Goal: Information Seeking & Learning: Learn about a topic

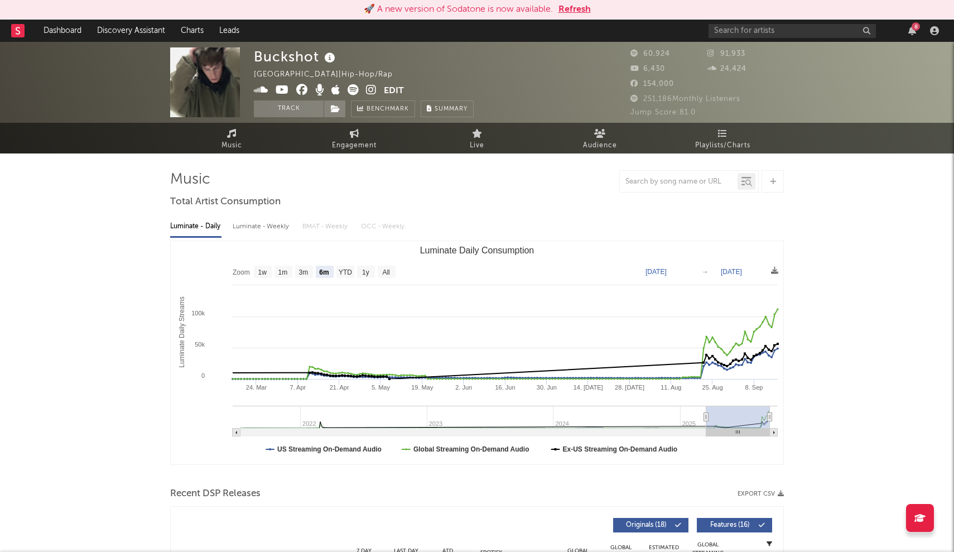
select select "6m"
click at [794, 32] on input "text" at bounding box center [792, 31] width 167 height 14
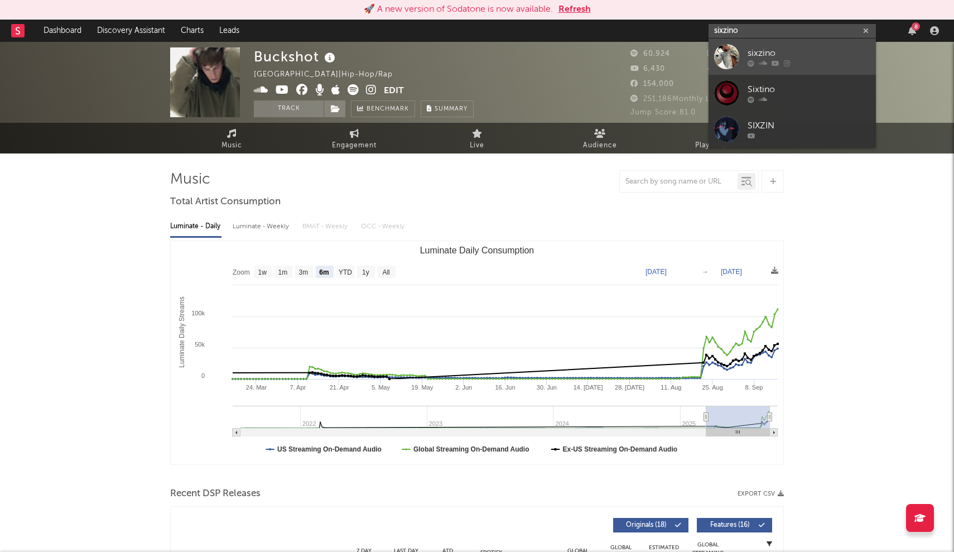
type input "sixzino"
click at [783, 47] on div "sixzino" at bounding box center [809, 52] width 123 height 13
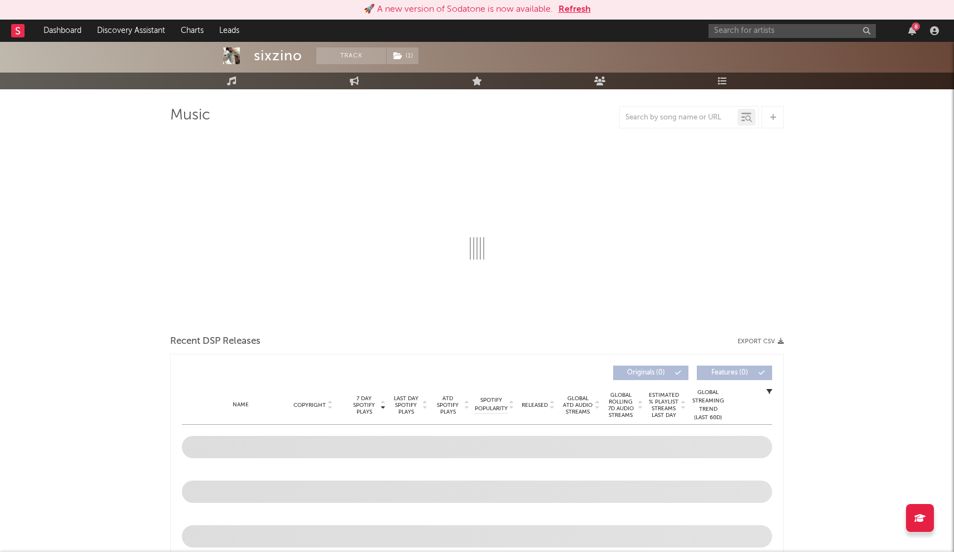
scroll to position [81, 0]
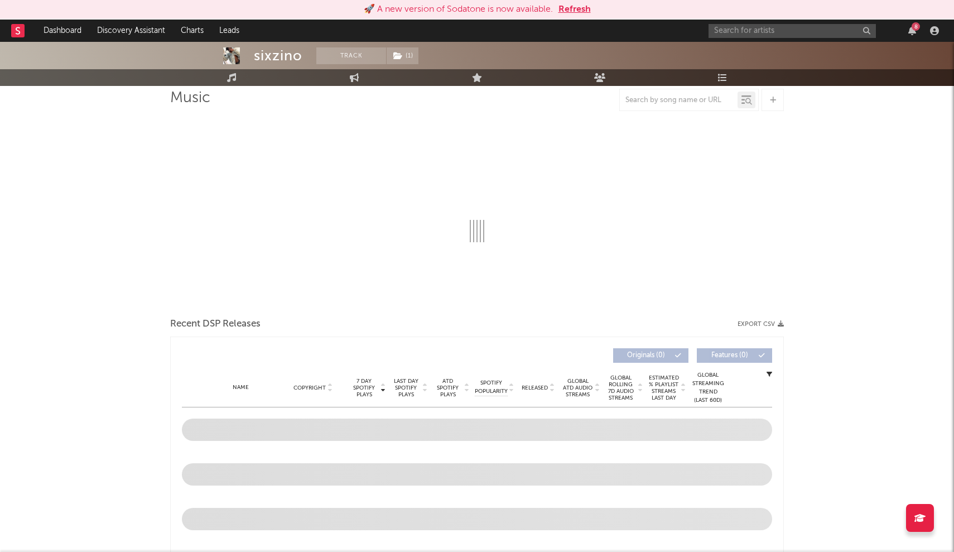
select select "1w"
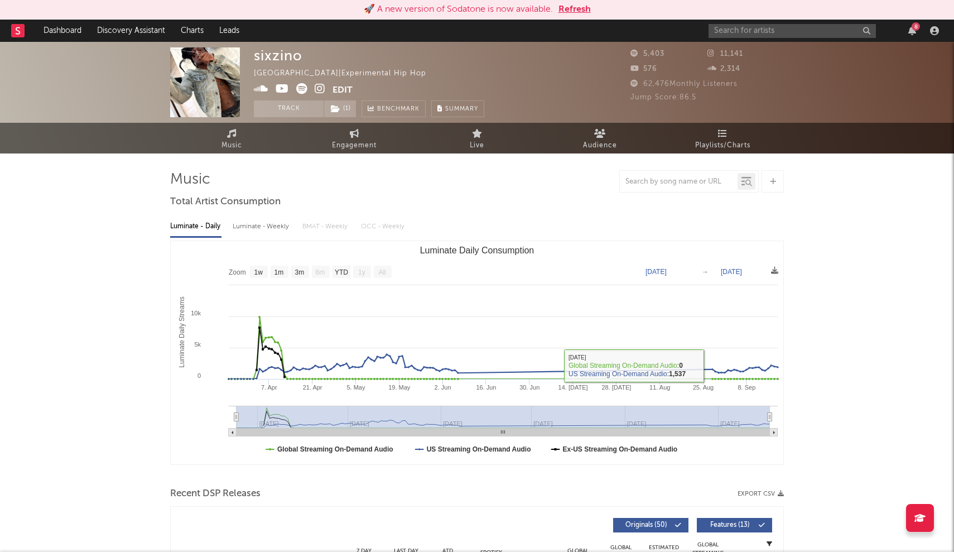
scroll to position [0, 0]
click at [754, 25] on input "text" at bounding box center [792, 31] width 167 height 14
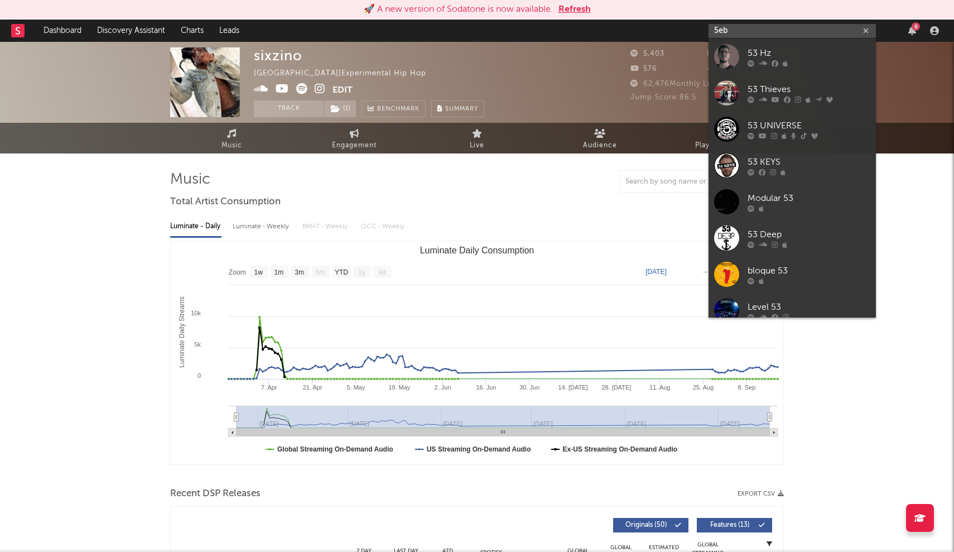
click at [741, 30] on input "5eb" at bounding box center [792, 31] width 167 height 14
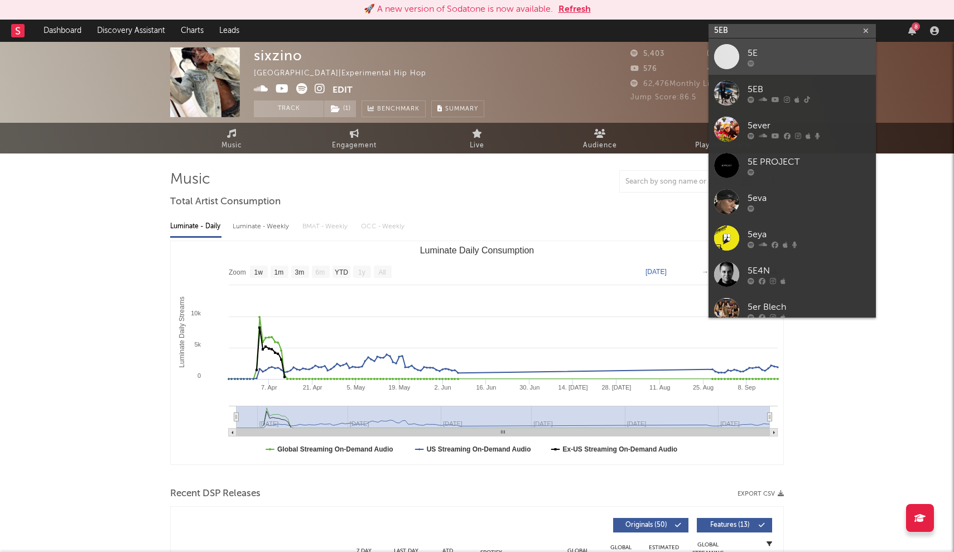
type input "5EB"
click at [726, 55] on span at bounding box center [726, 56] width 25 height 25
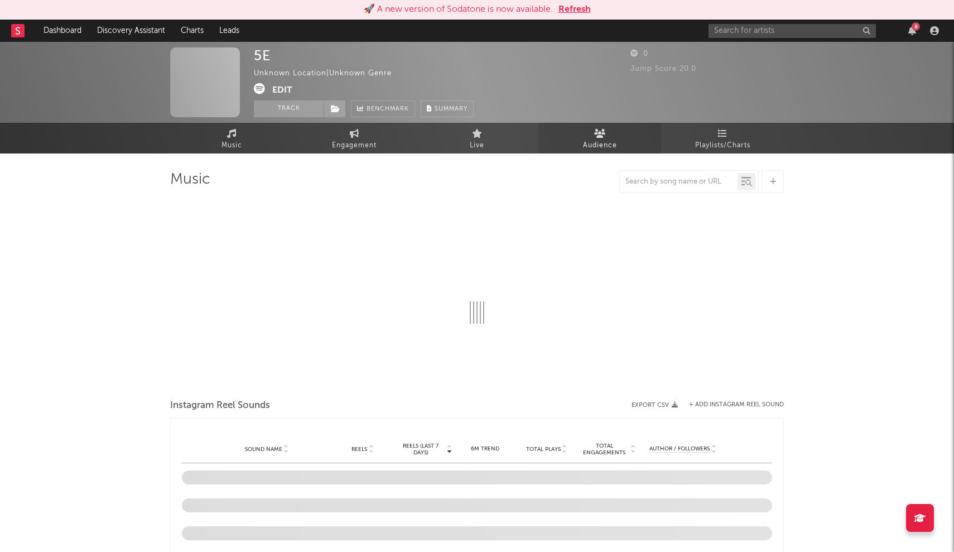
select select "1w"
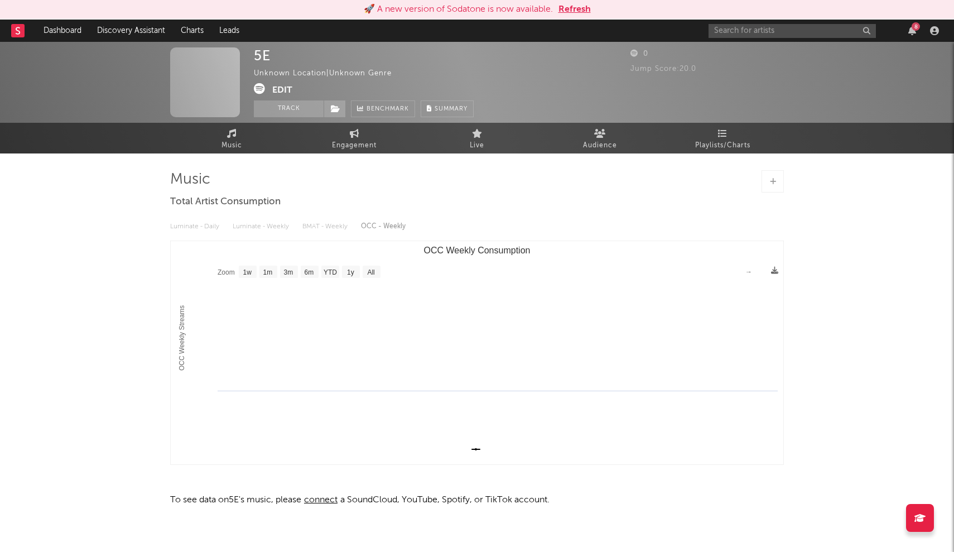
click at [733, 23] on div "8" at bounding box center [826, 31] width 234 height 22
click at [732, 25] on input "text" at bounding box center [792, 31] width 167 height 14
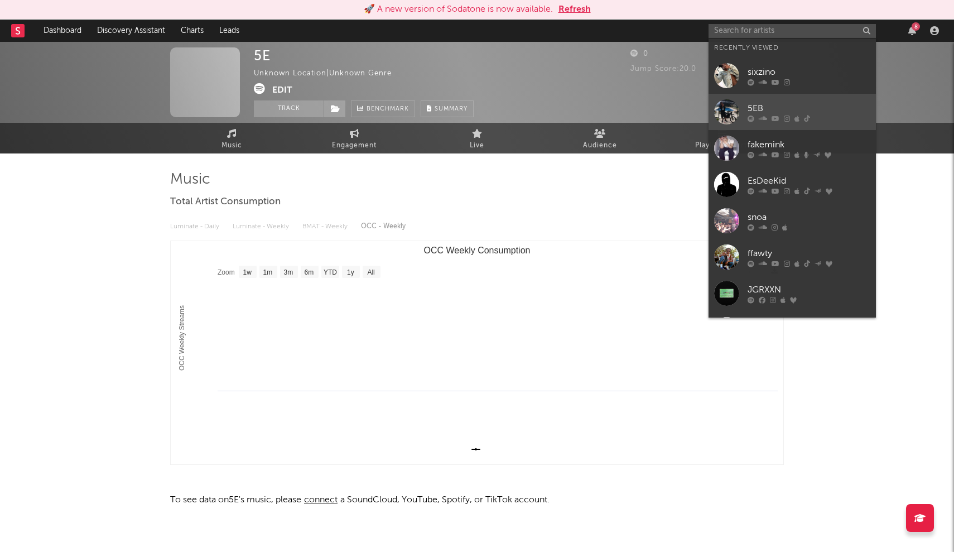
click at [723, 98] on link "5EB" at bounding box center [792, 112] width 167 height 36
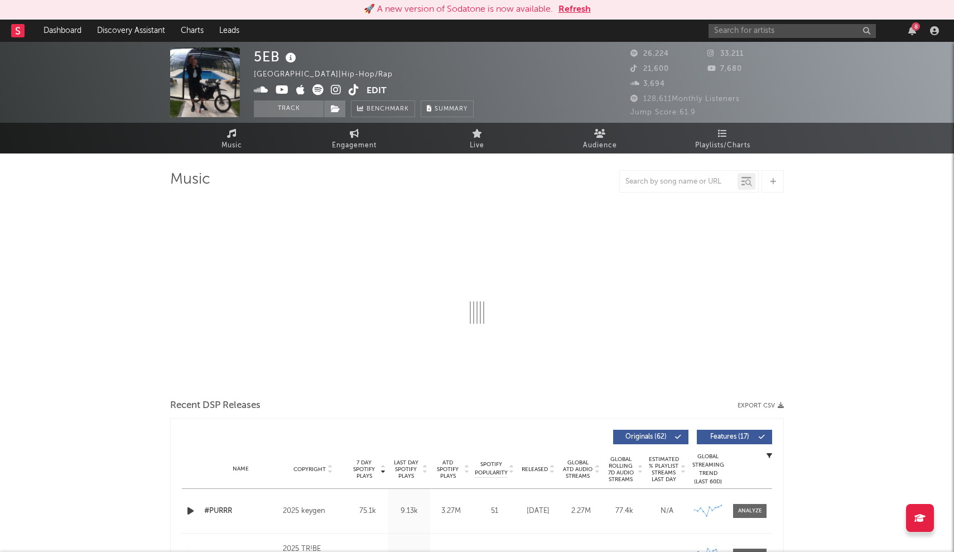
select select "6m"
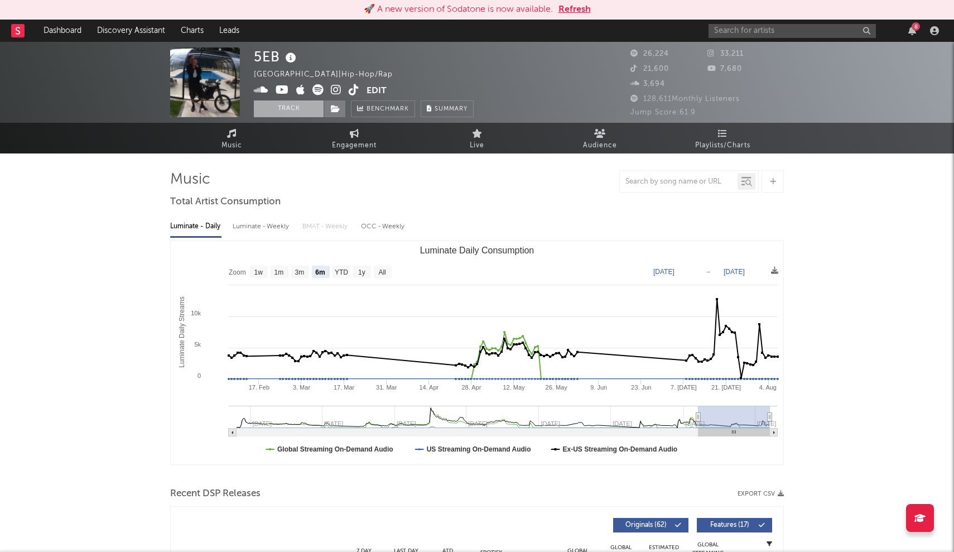
click at [298, 111] on button "Track" at bounding box center [289, 108] width 70 height 17
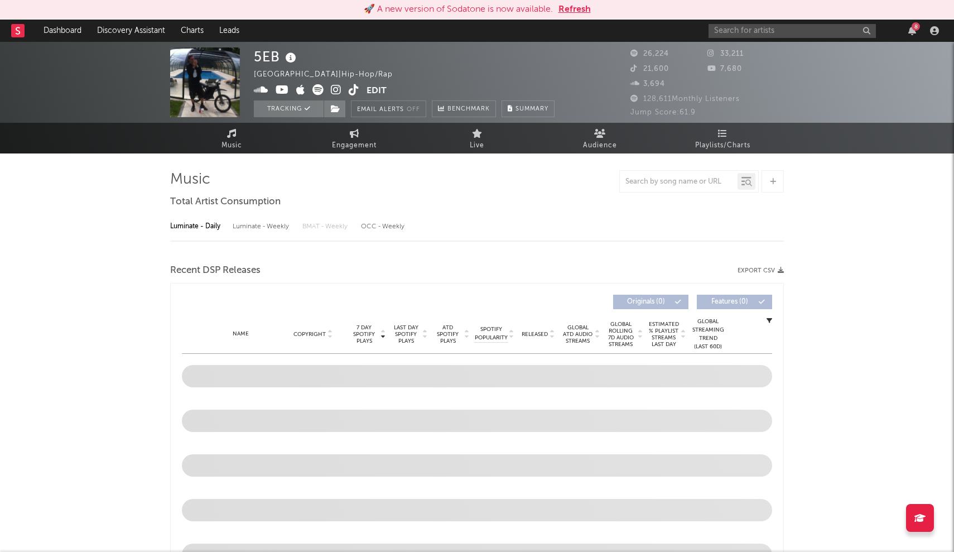
select select "6m"
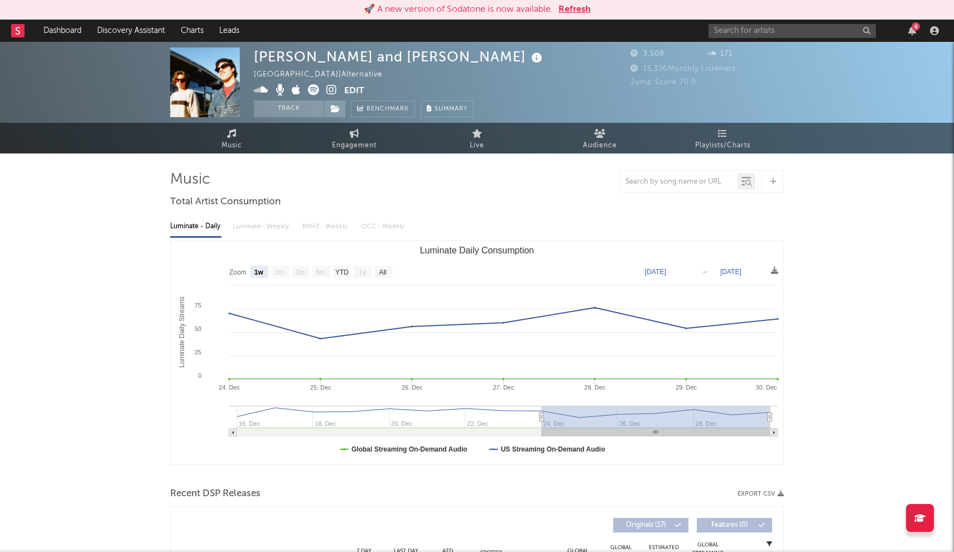
select select "1w"
click at [795, 26] on input "text" at bounding box center [792, 31] width 167 height 14
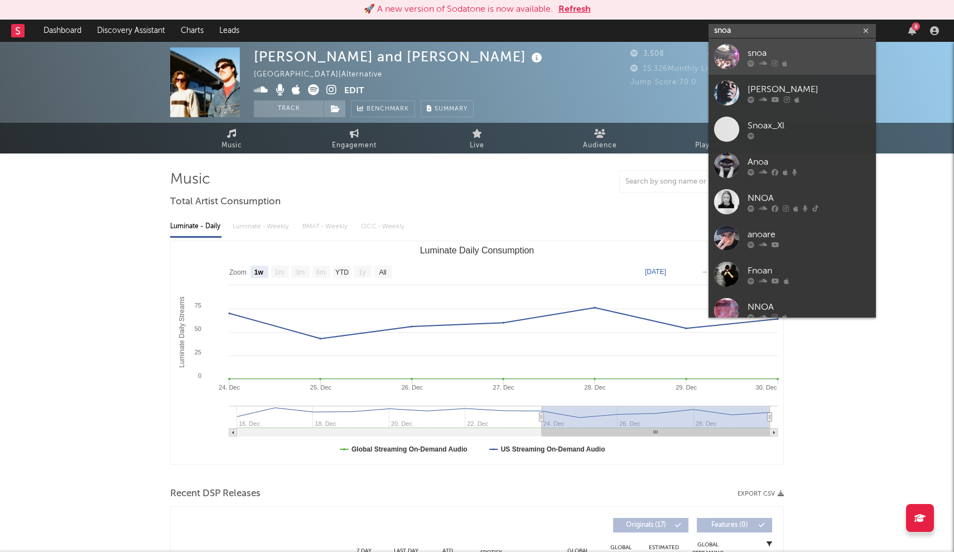
type input "snoa"
click at [757, 53] on div "snoa" at bounding box center [809, 52] width 123 height 13
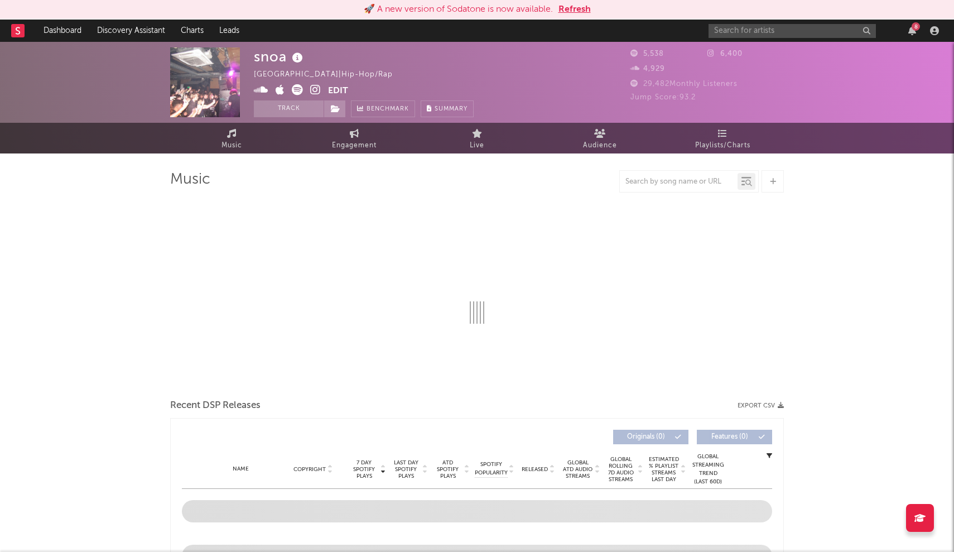
select select "6m"
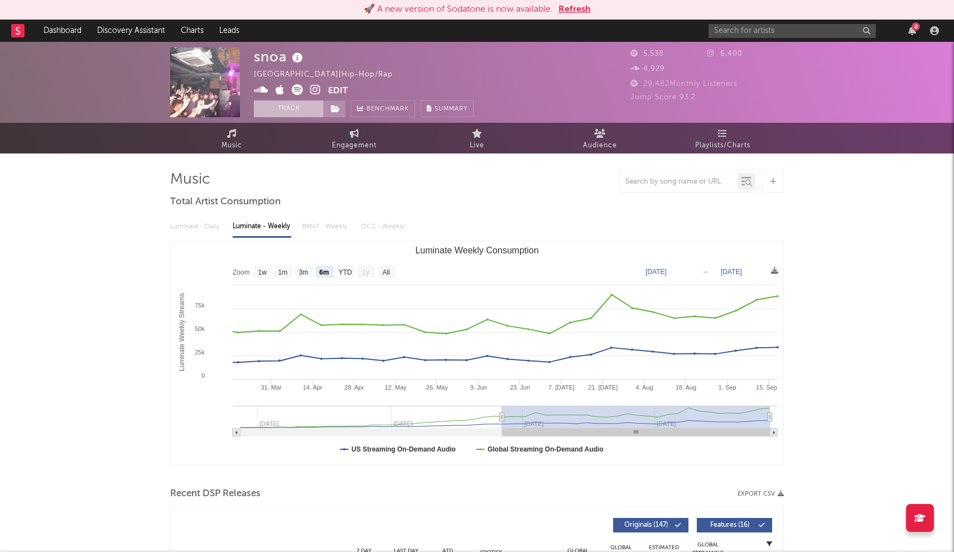
click at [286, 109] on button "Track" at bounding box center [289, 108] width 70 height 17
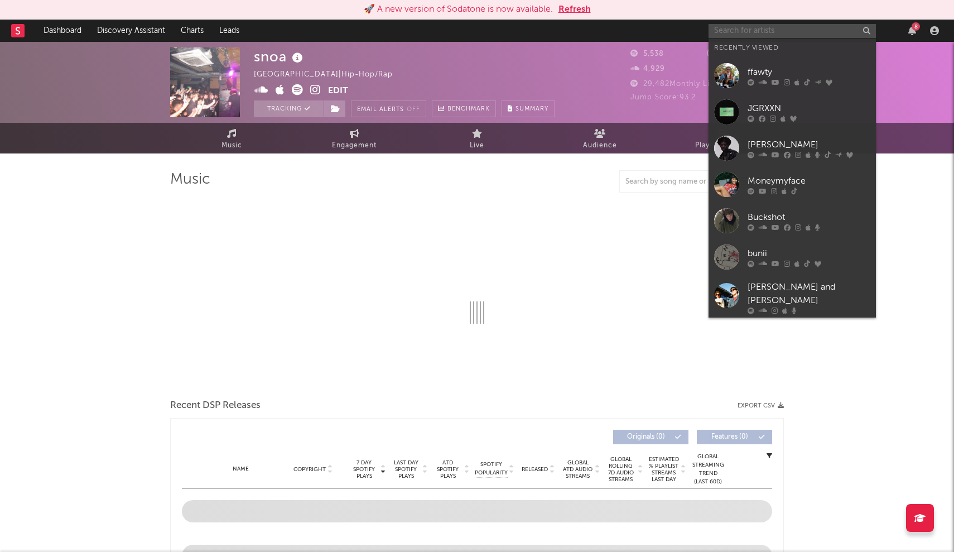
click at [761, 29] on input "text" at bounding box center [792, 31] width 167 height 14
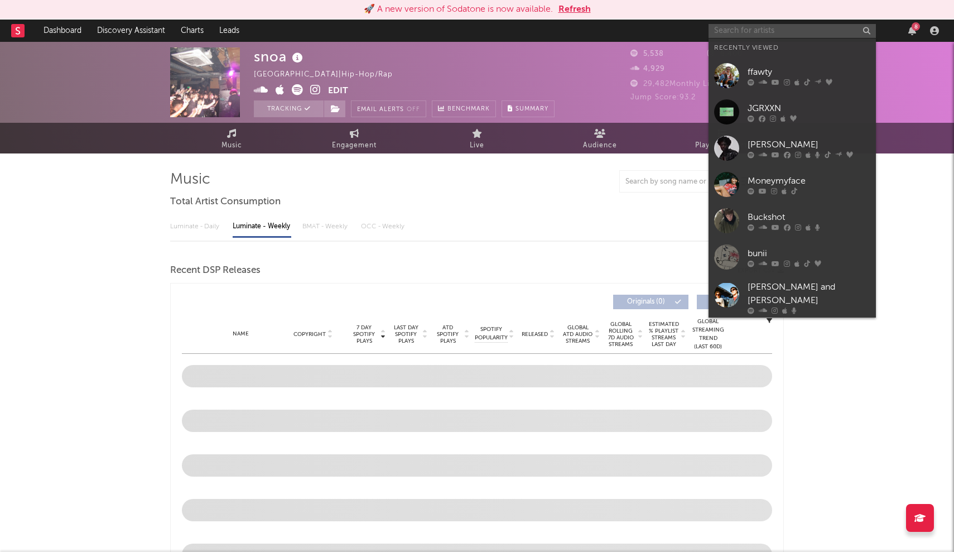
select select "6m"
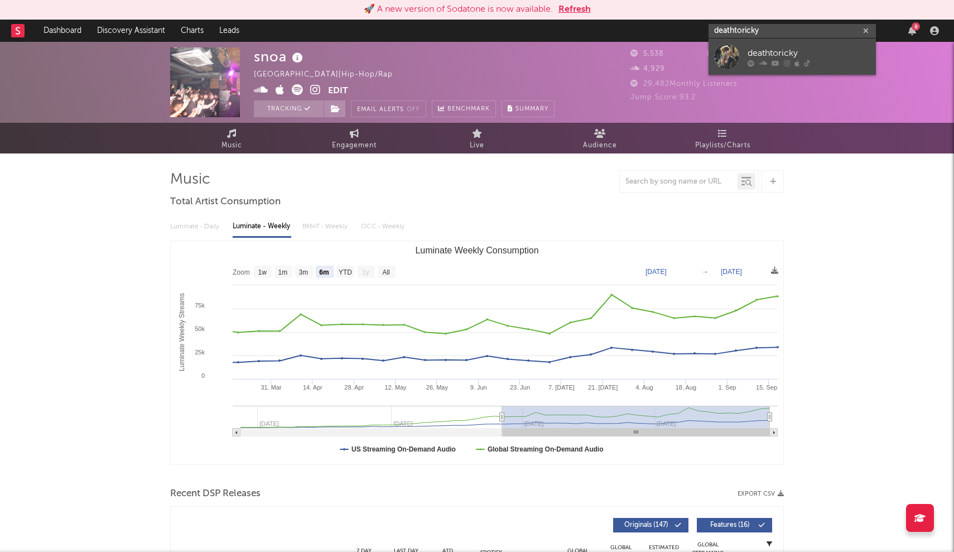
type input "deathtoricky"
click at [736, 51] on div at bounding box center [726, 56] width 25 height 25
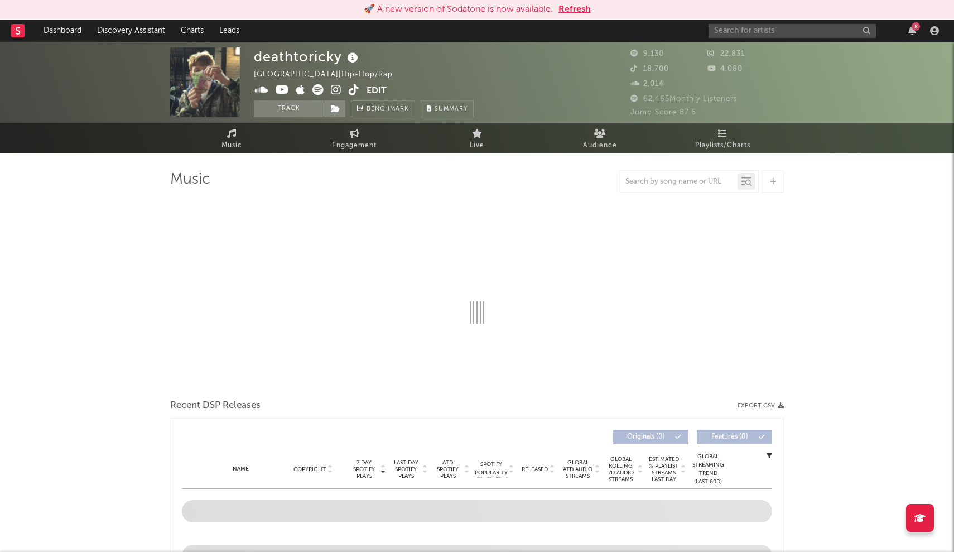
select select "1w"
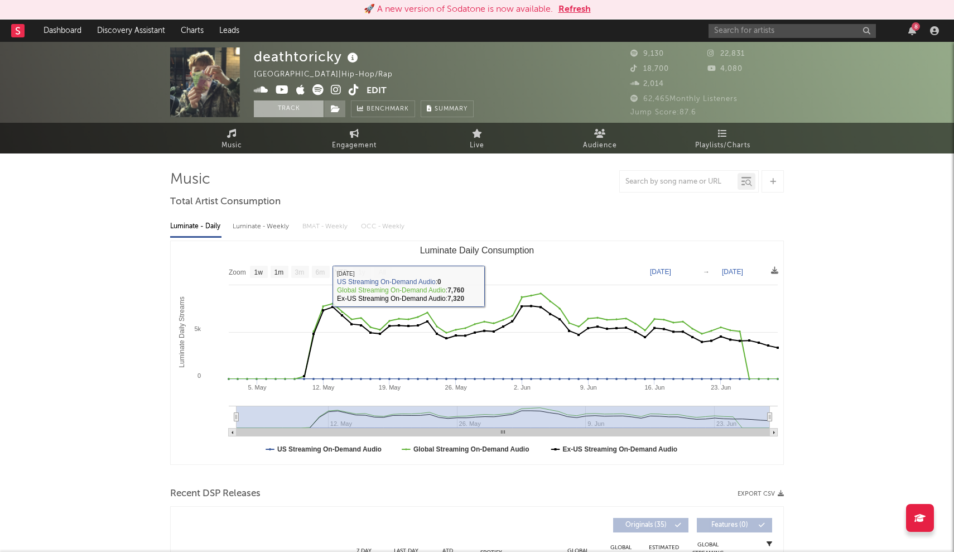
click at [284, 107] on button "Track" at bounding box center [289, 108] width 70 height 17
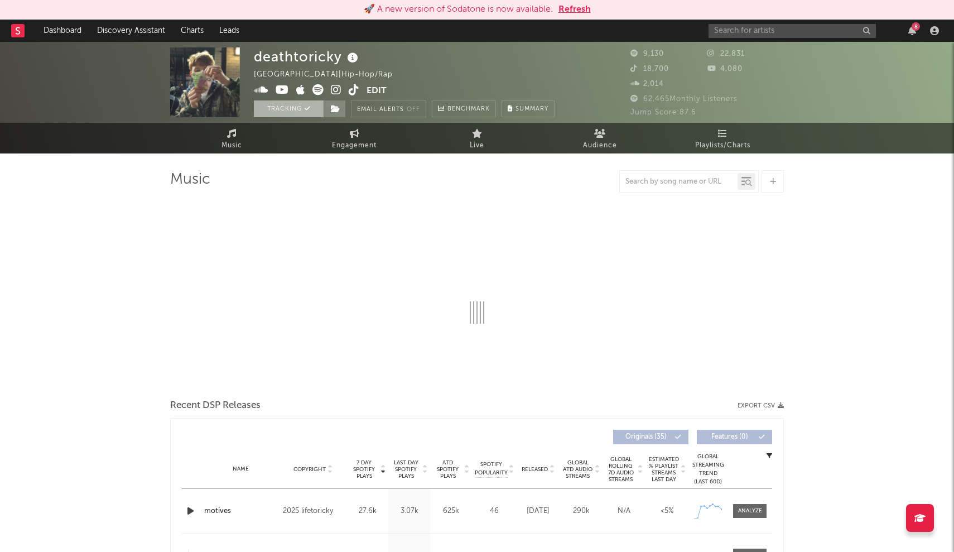
select select "1w"
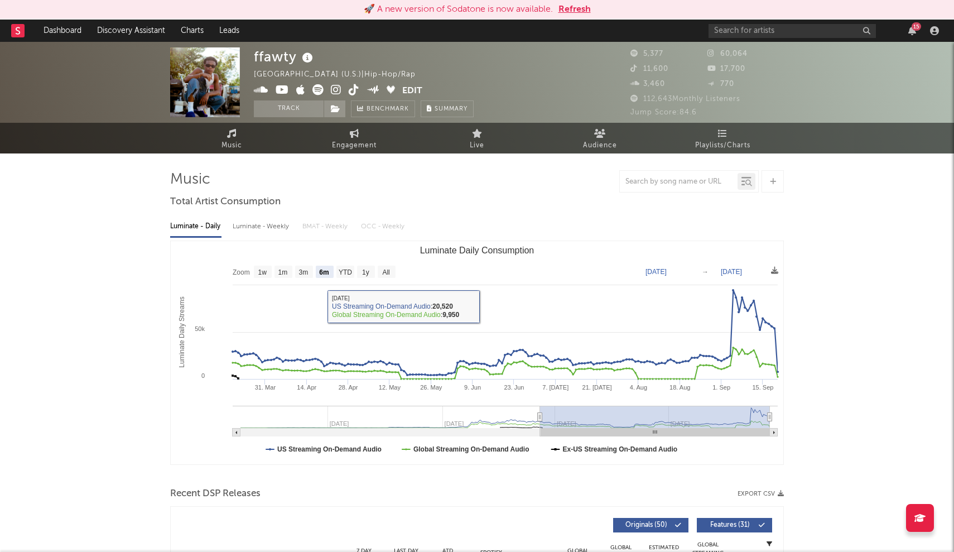
select select "6m"
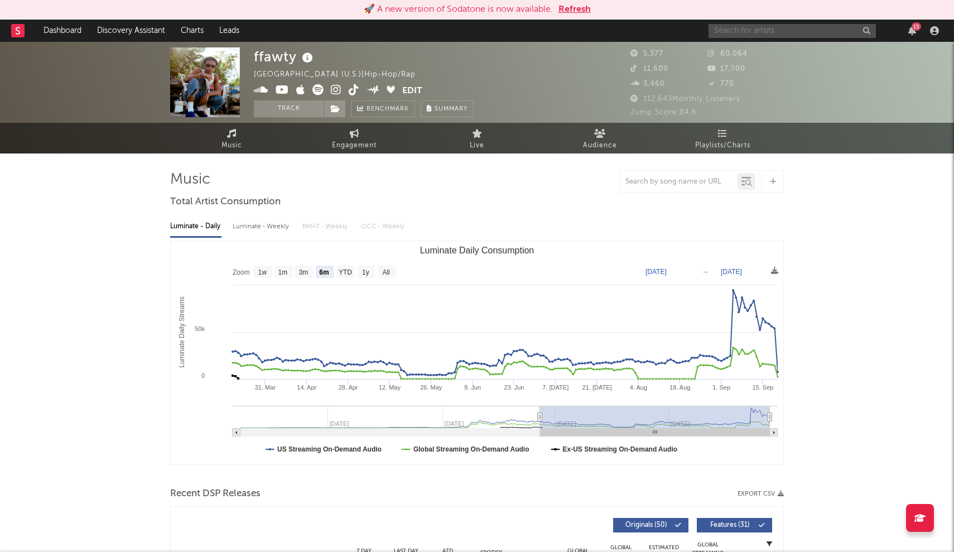
click at [728, 29] on input "text" at bounding box center [792, 31] width 167 height 14
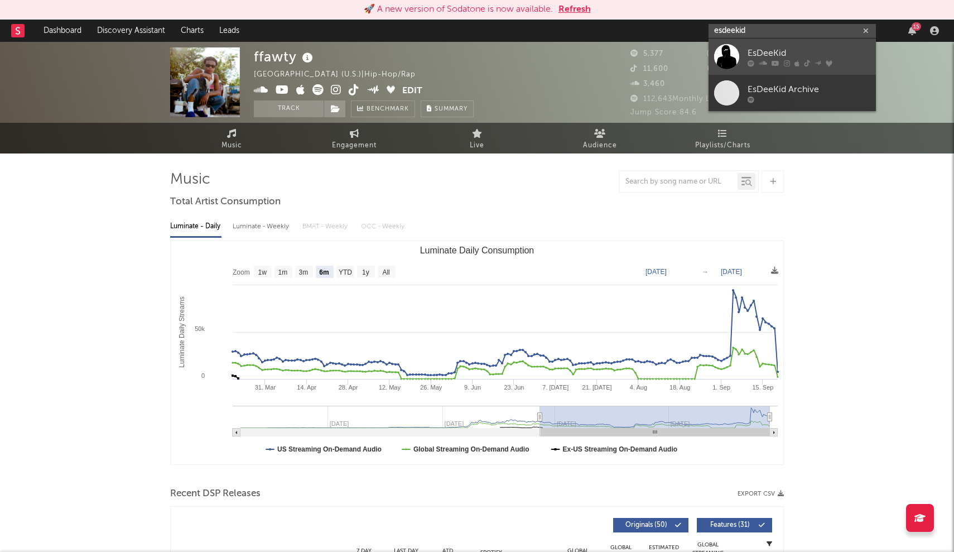
type input "esdeekid"
click at [729, 53] on div at bounding box center [726, 56] width 25 height 25
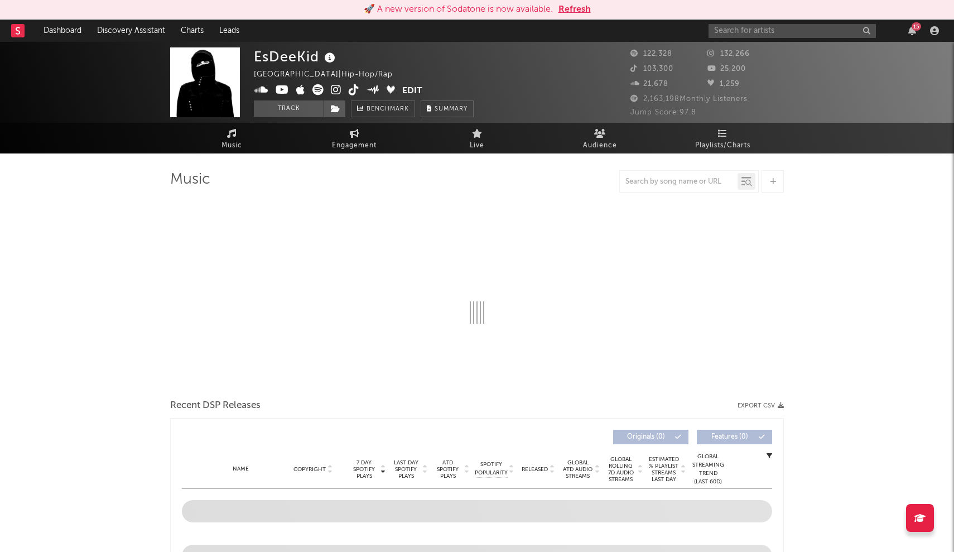
select select "6m"
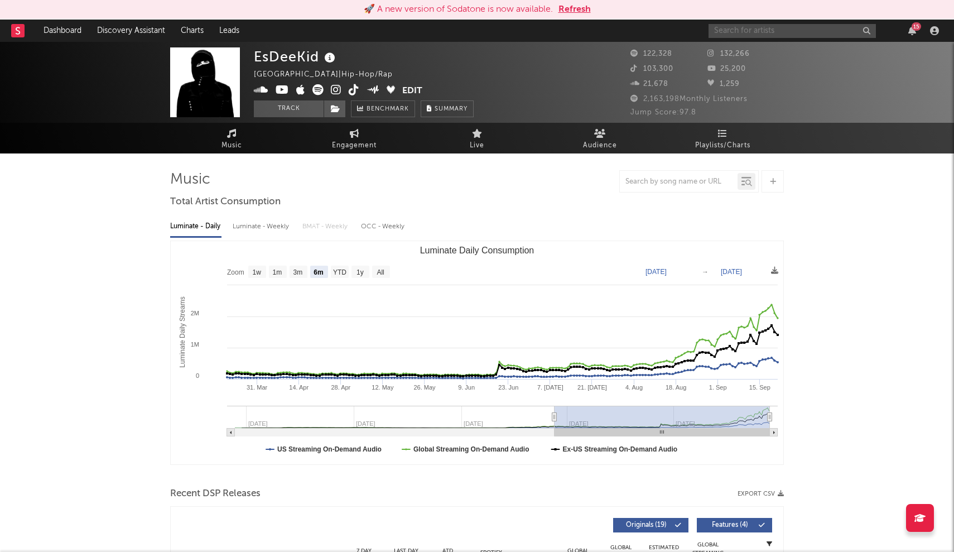
click at [734, 27] on input "text" at bounding box center [792, 31] width 167 height 14
type input "fakemink"
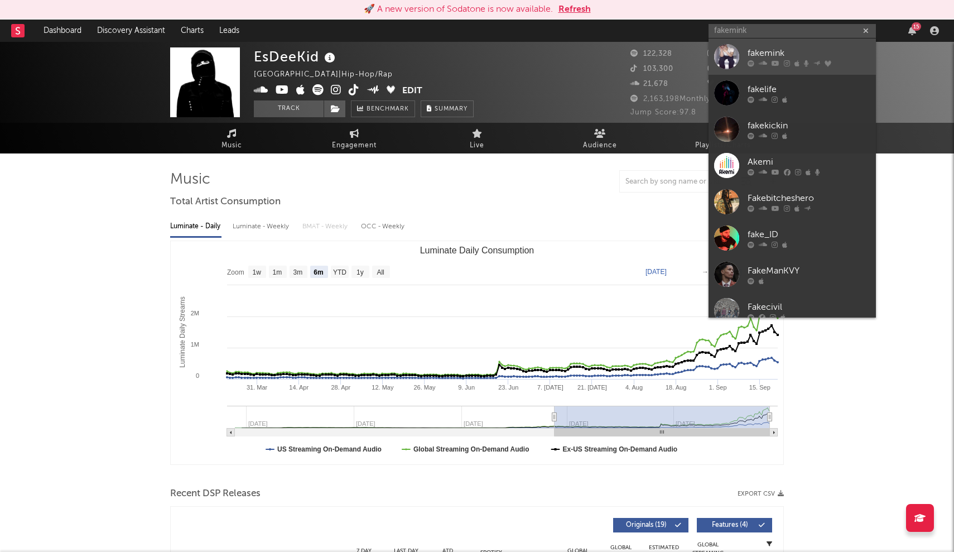
click at [735, 47] on div at bounding box center [726, 56] width 25 height 25
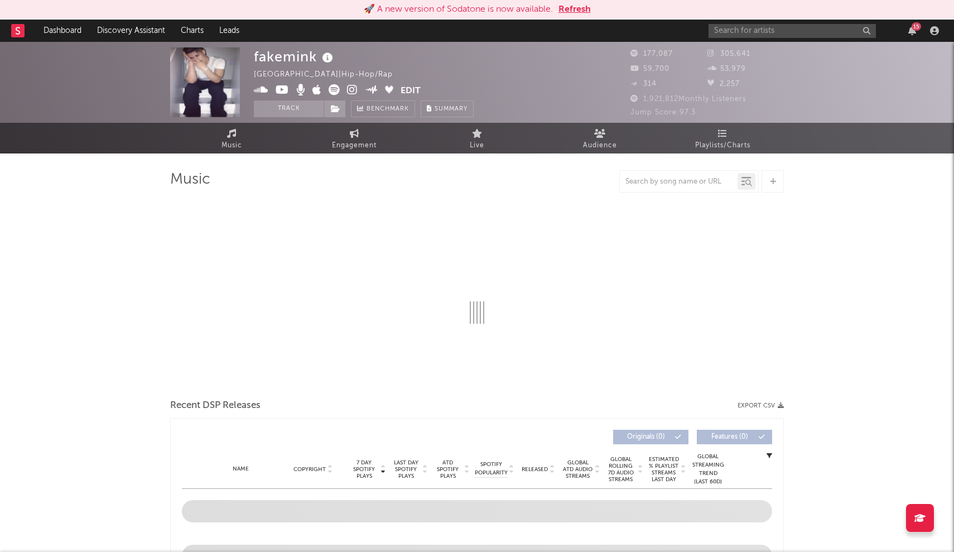
select select "6m"
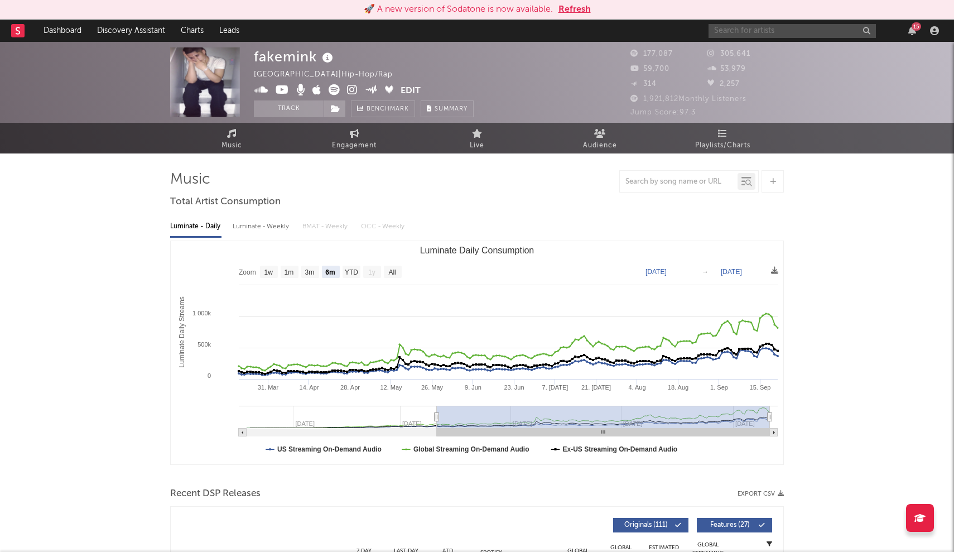
click at [768, 32] on input "text" at bounding box center [792, 31] width 167 height 14
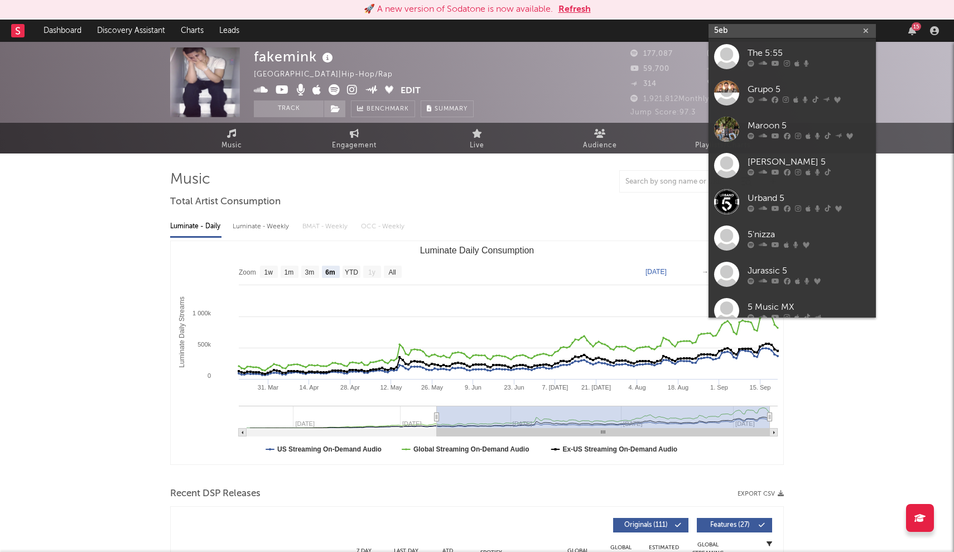
type input "5eb"
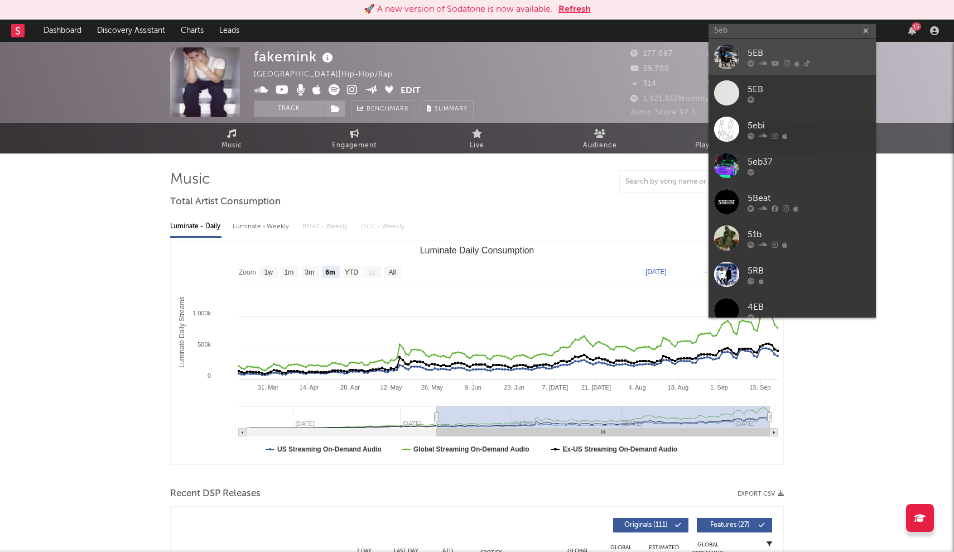
click at [761, 44] on link "5EB" at bounding box center [792, 57] width 167 height 36
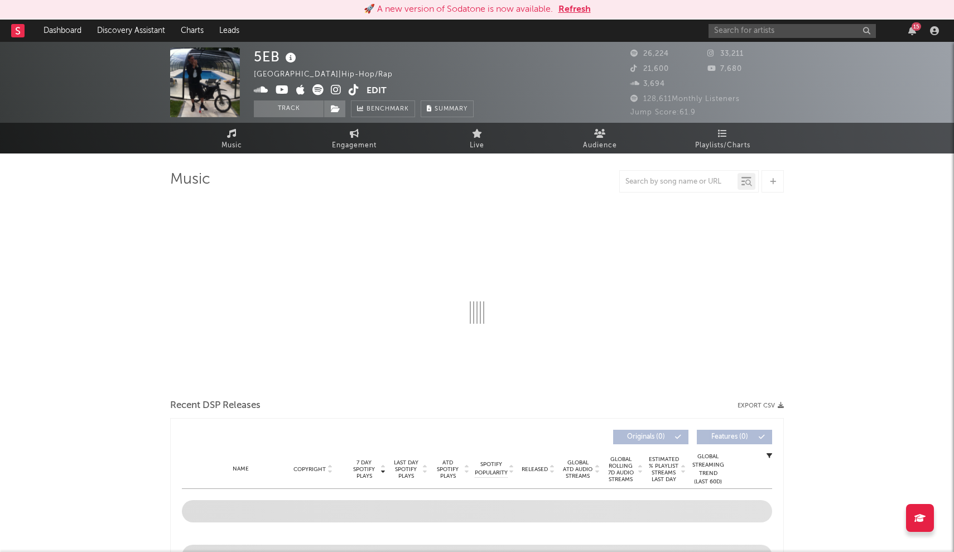
select select "6m"
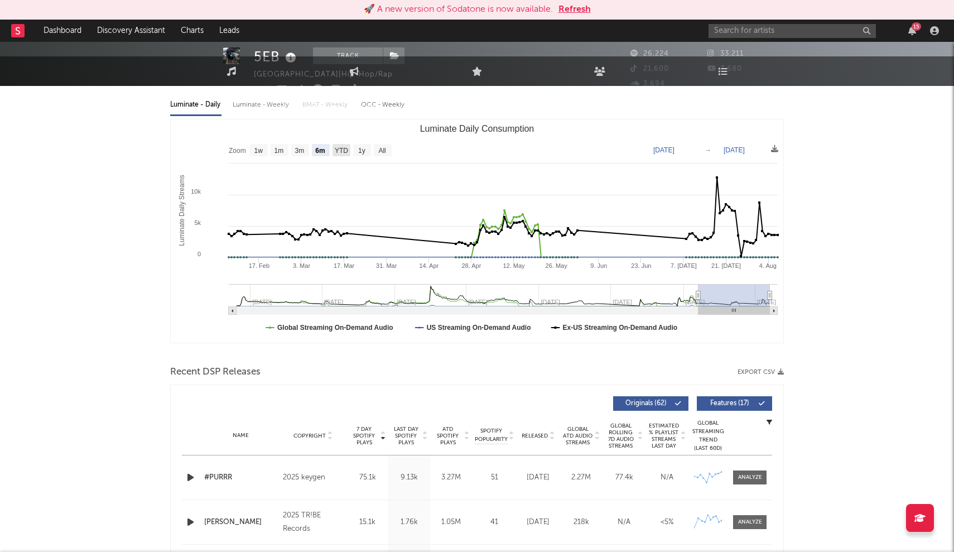
scroll to position [123, 0]
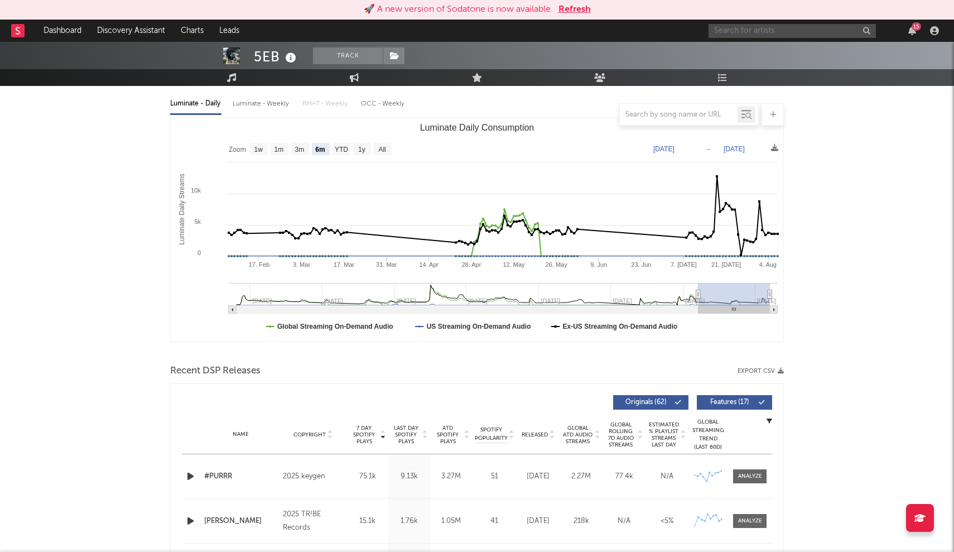
click at [779, 32] on input "text" at bounding box center [792, 31] width 167 height 14
type input "Llondon actress"
click at [733, 60] on div at bounding box center [726, 56] width 25 height 25
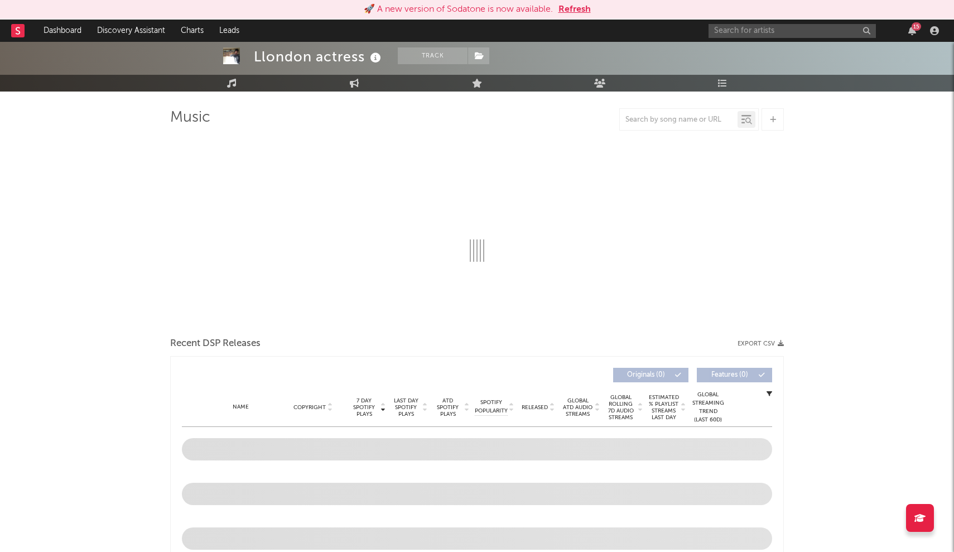
scroll to position [65, 0]
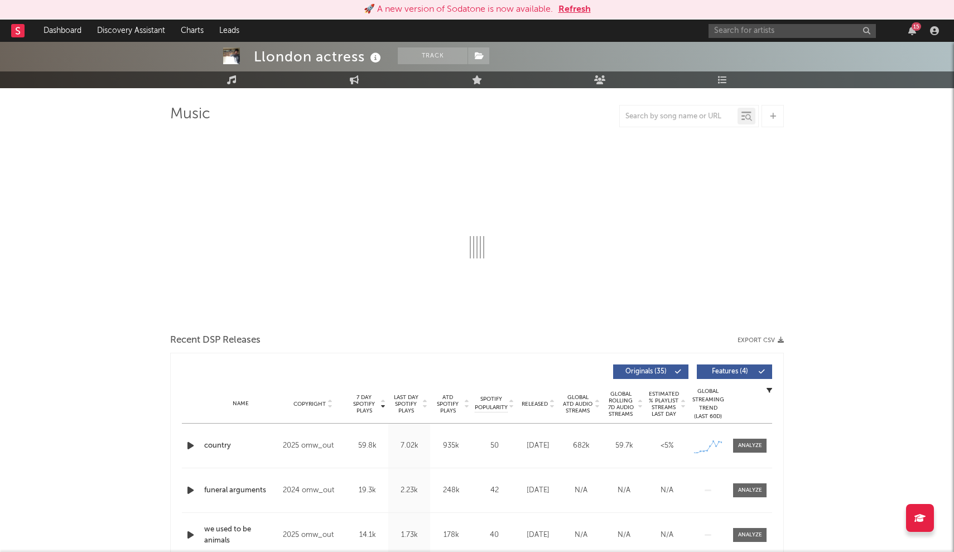
select select "1w"
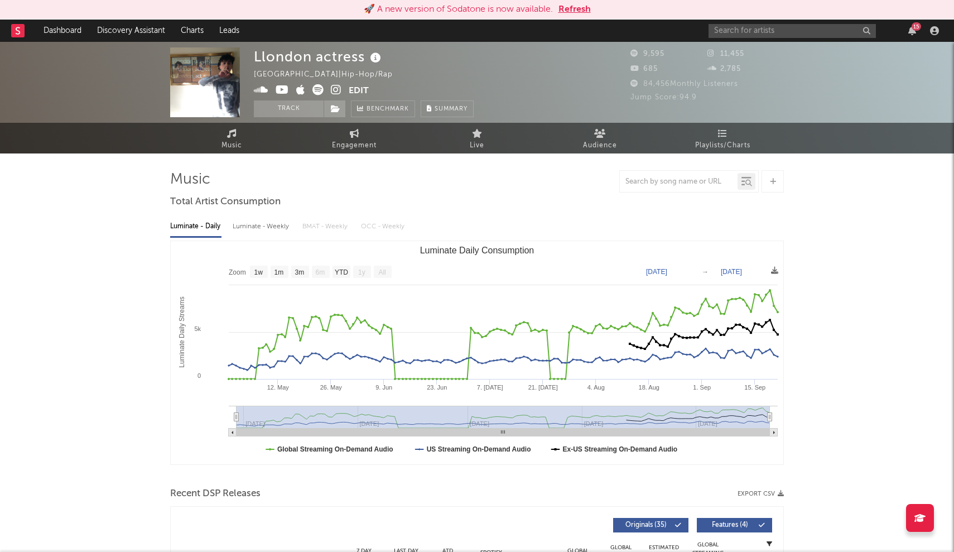
scroll to position [0, 0]
click at [292, 119] on div "Llondon actress United Kingdom | Hip-Hop/Rap Edit Track Benchmark Summary 9,595…" at bounding box center [477, 82] width 954 height 81
click at [297, 114] on button "Track" at bounding box center [289, 108] width 70 height 17
click at [255, 276] on rect "Luminate Daily Consumption" at bounding box center [259, 272] width 18 height 12
select select "1w"
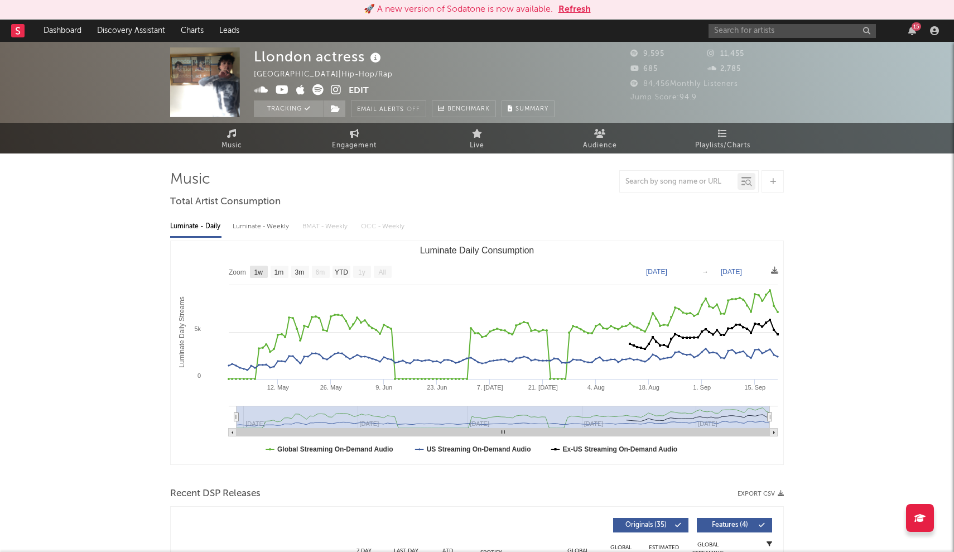
type input "2025-09-15"
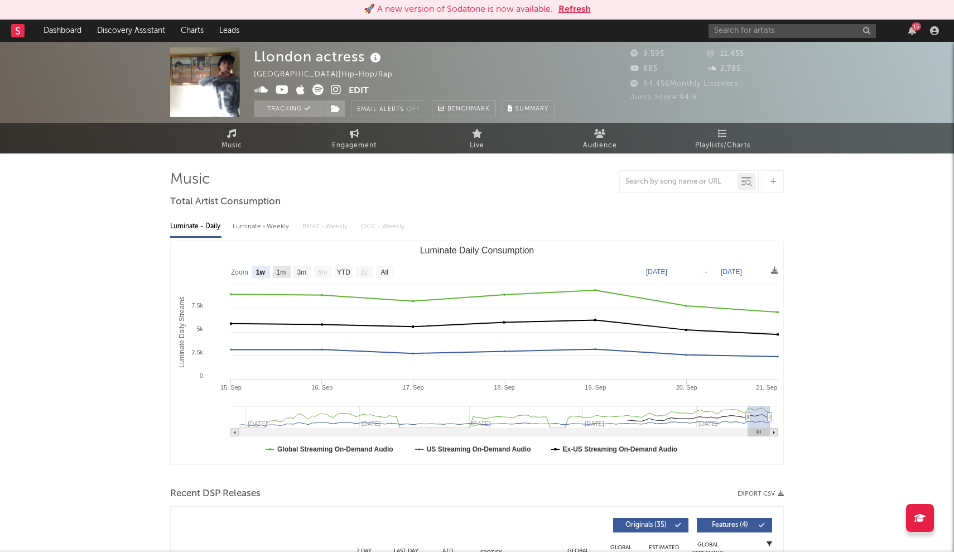
click at [277, 276] on rect "Luminate Daily Consumption" at bounding box center [282, 272] width 18 height 12
select select "1m"
type input "2025-08-21"
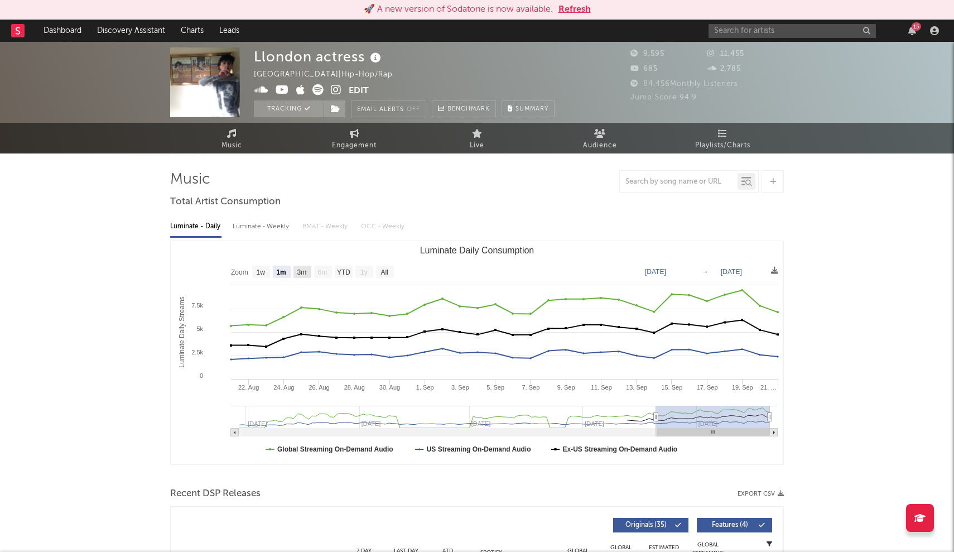
click at [299, 272] on text "3m" at bounding box center [302, 272] width 9 height 8
select select "3m"
type input "2025-06-21"
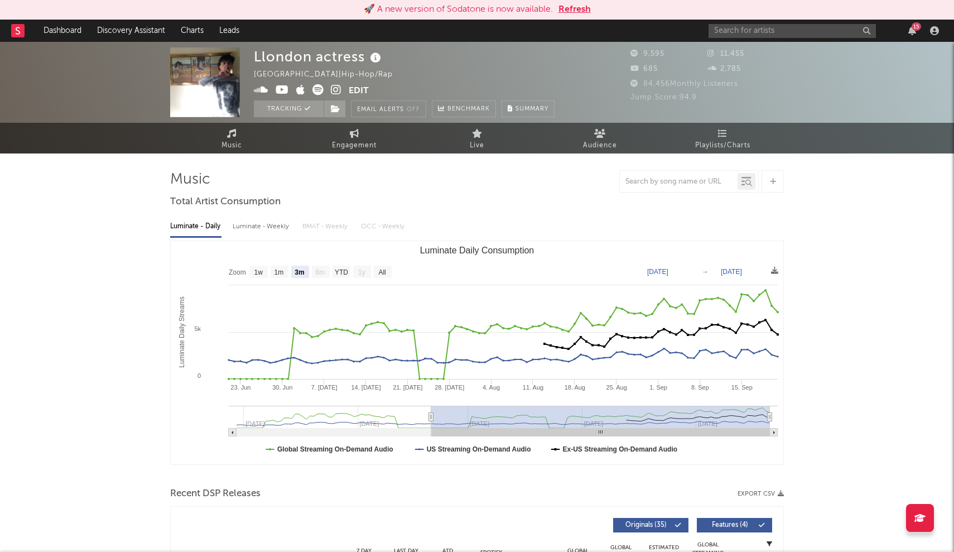
click at [320, 272] on text "6m" at bounding box center [320, 272] width 9 height 8
click at [336, 272] on text "YTD" at bounding box center [341, 272] width 13 height 8
select select "YTD"
type input "2025-04-29"
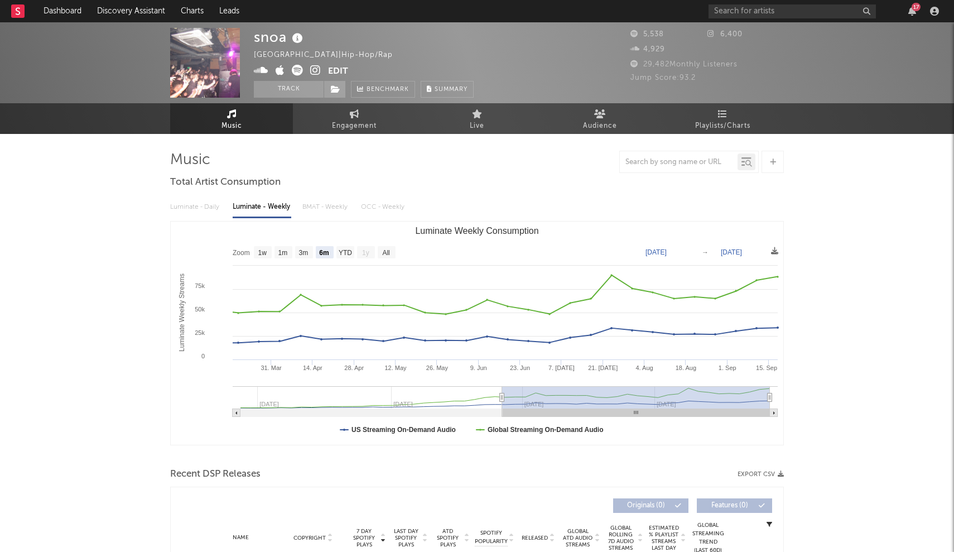
select select "6m"
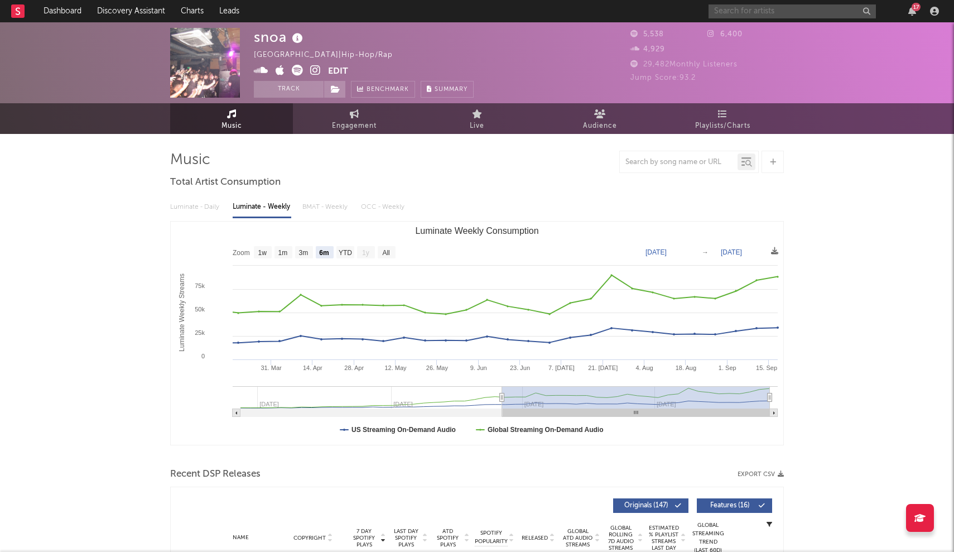
click at [777, 12] on input "text" at bounding box center [792, 11] width 167 height 14
click at [802, 10] on input "zukovstheworld" at bounding box center [792, 11] width 167 height 14
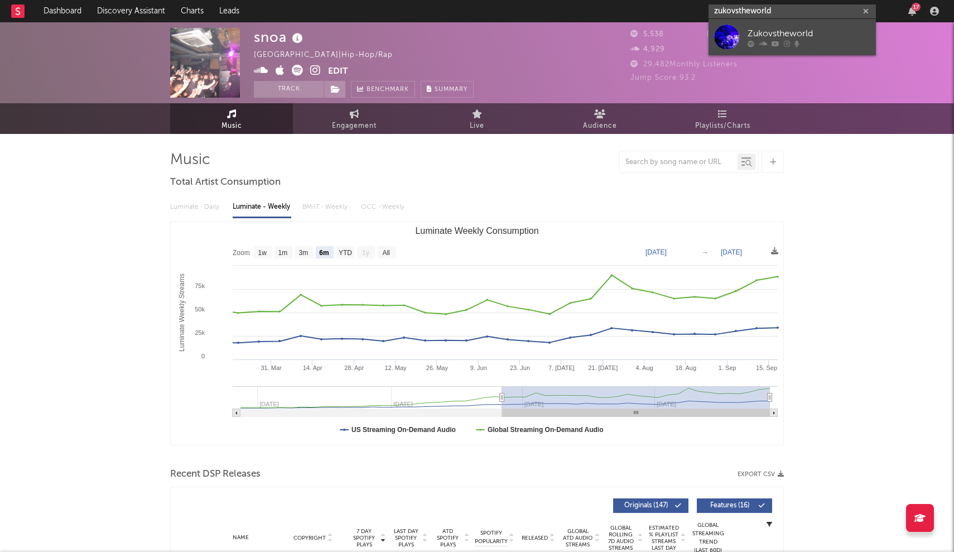
type input "zukovstheworld"
click at [785, 33] on div "Zukovstheworld" at bounding box center [809, 33] width 123 height 13
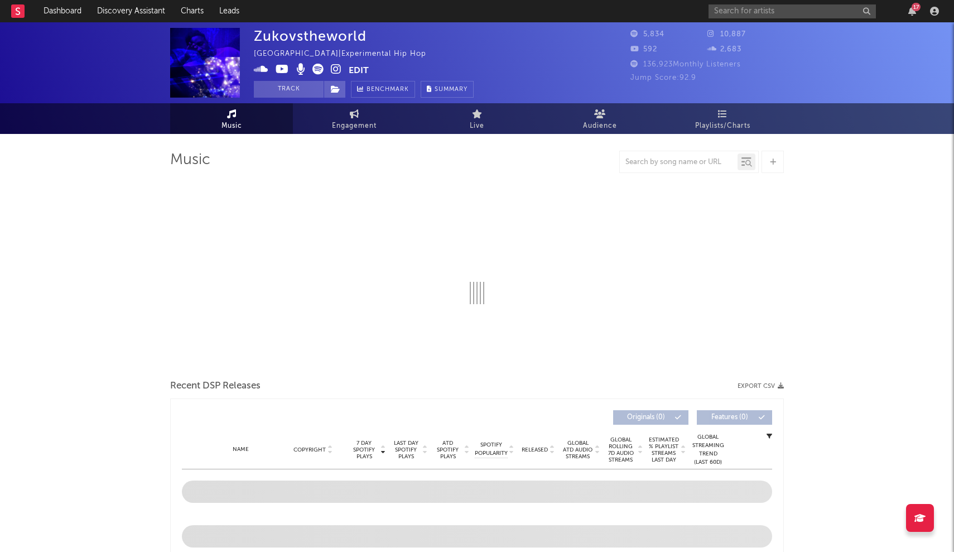
select select "1w"
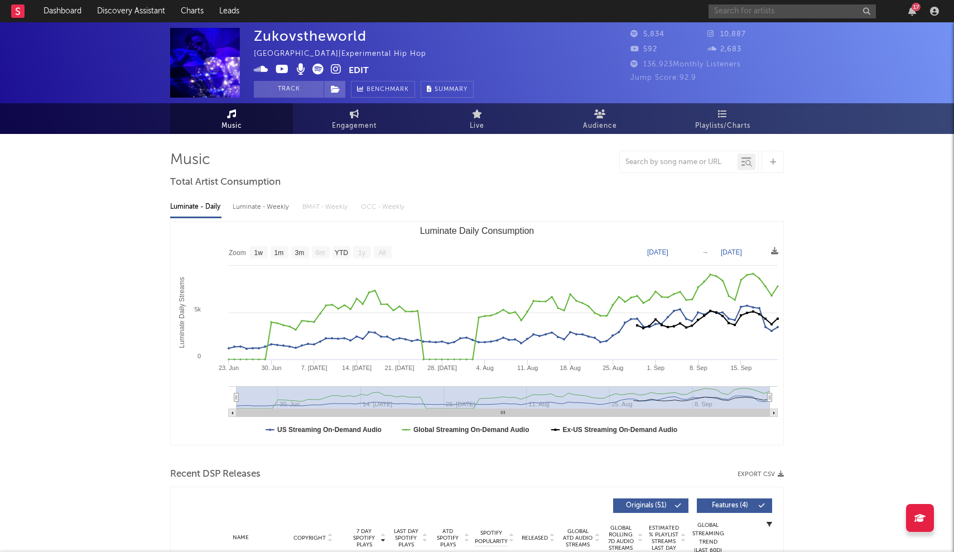
click at [768, 7] on input "text" at bounding box center [792, 11] width 167 height 14
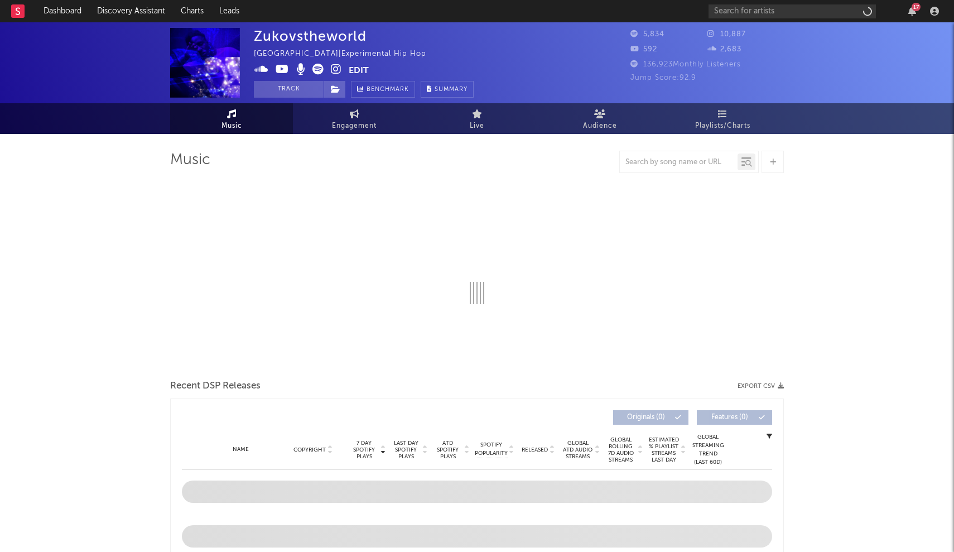
select select "1w"
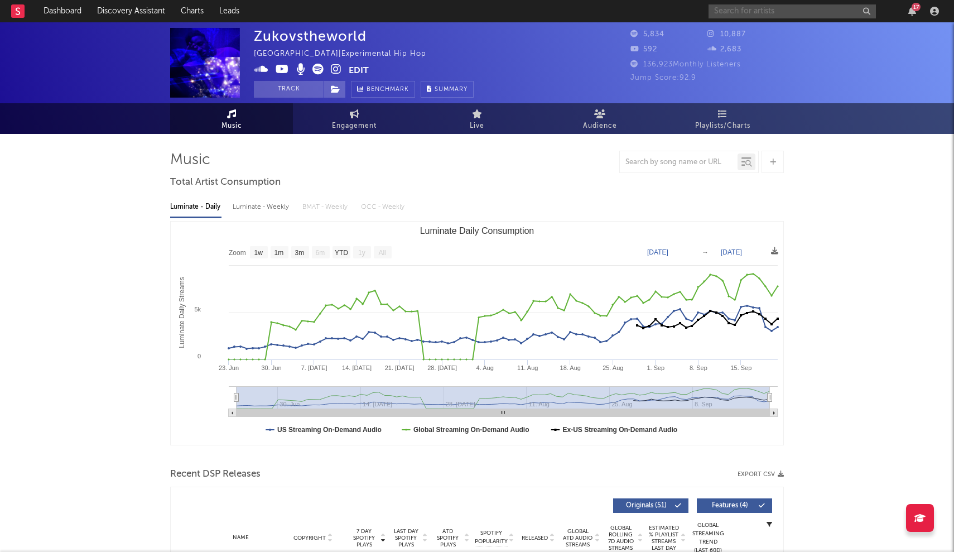
click at [742, 15] on input "text" at bounding box center [792, 11] width 167 height 14
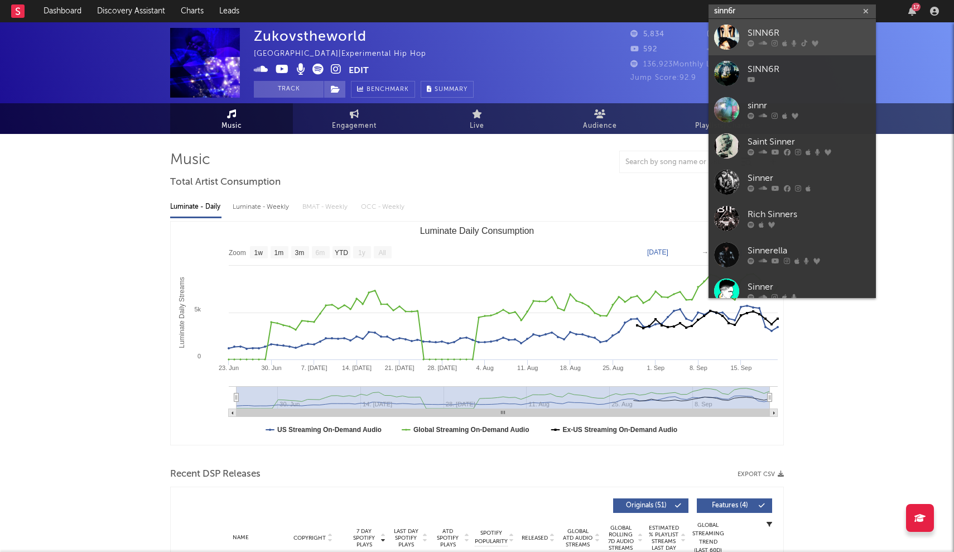
type input "sinn6r"
click at [752, 35] on div "SINN6R" at bounding box center [809, 33] width 123 height 13
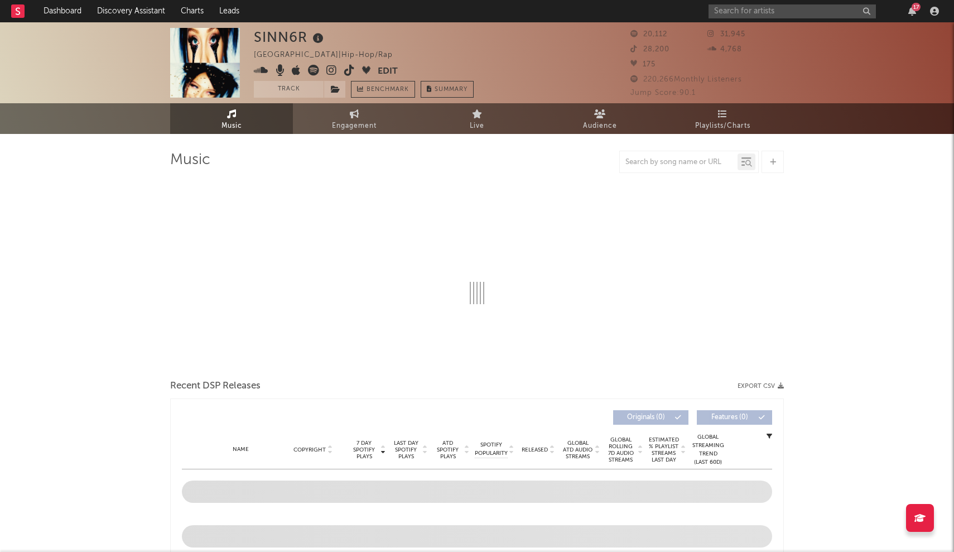
select select "6m"
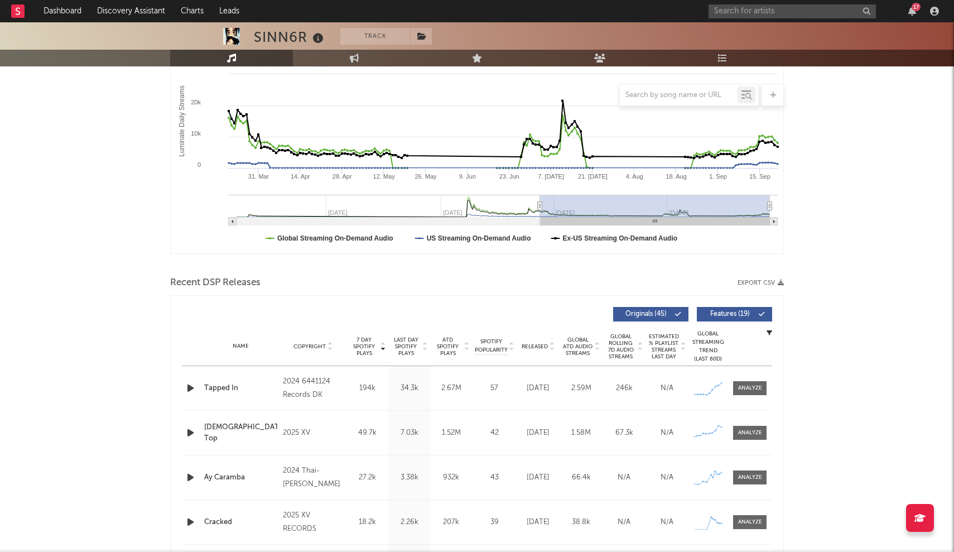
scroll to position [193, 0]
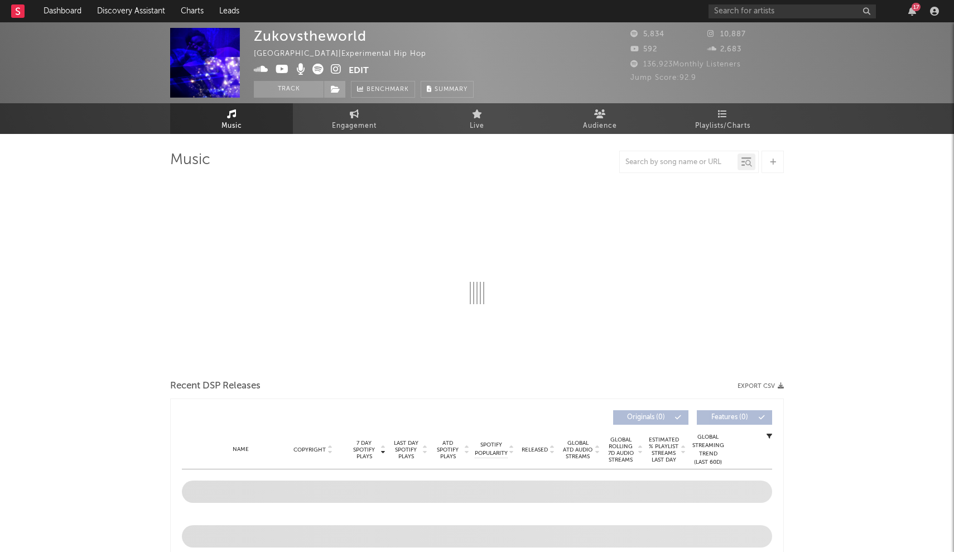
select select "1w"
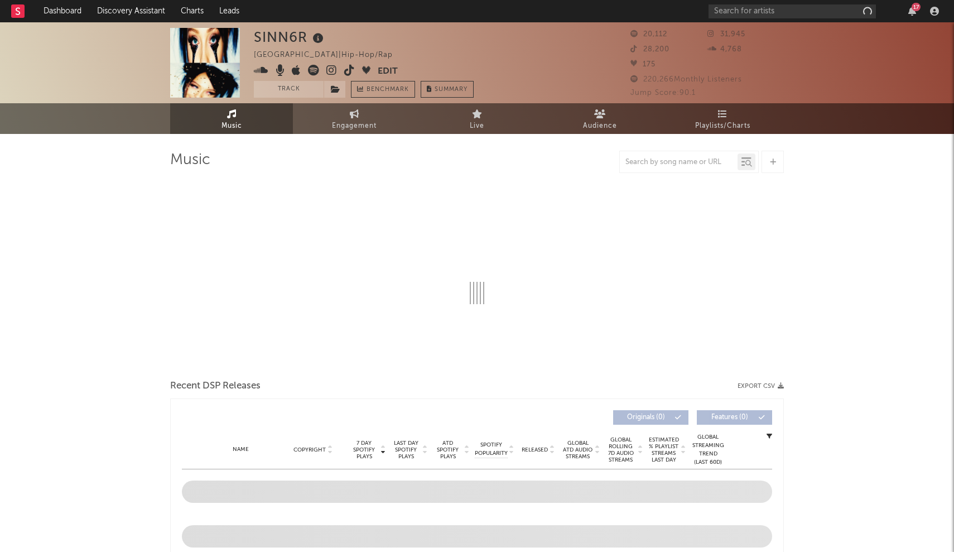
select select "6m"
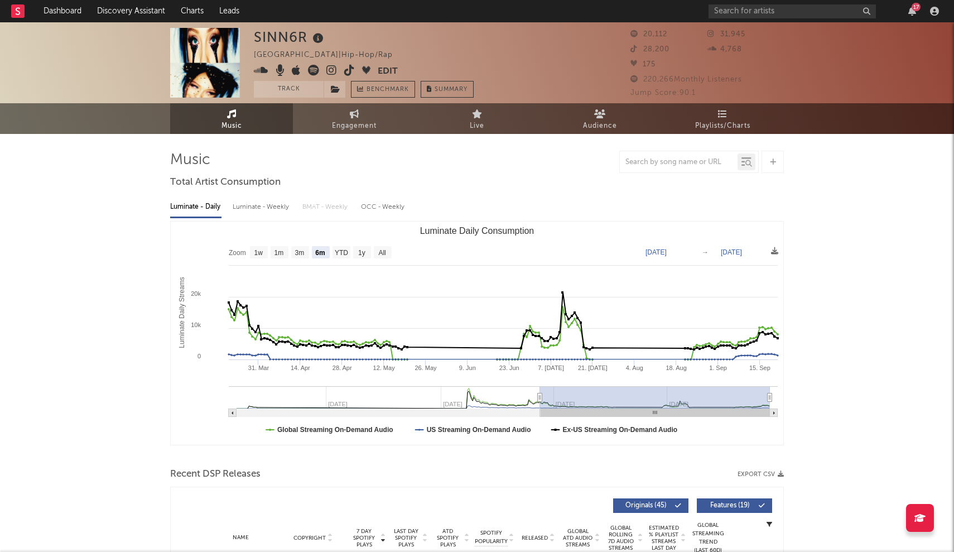
click at [659, 6] on nav "Dashboard Discovery Assistant Charts Leads 17" at bounding box center [477, 11] width 954 height 22
click at [659, 2] on nav "Dashboard Discovery Assistant Charts Leads 17" at bounding box center [477, 11] width 954 height 22
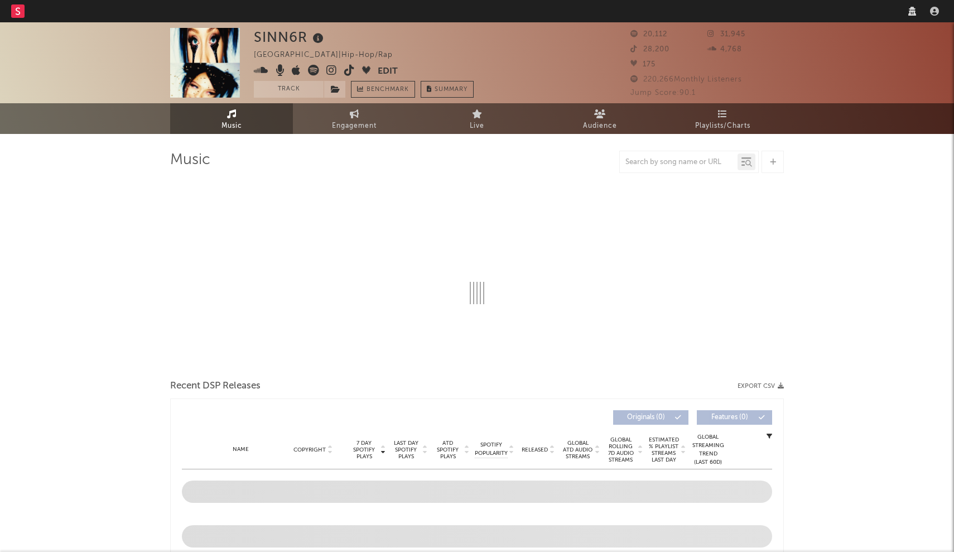
select select "6m"
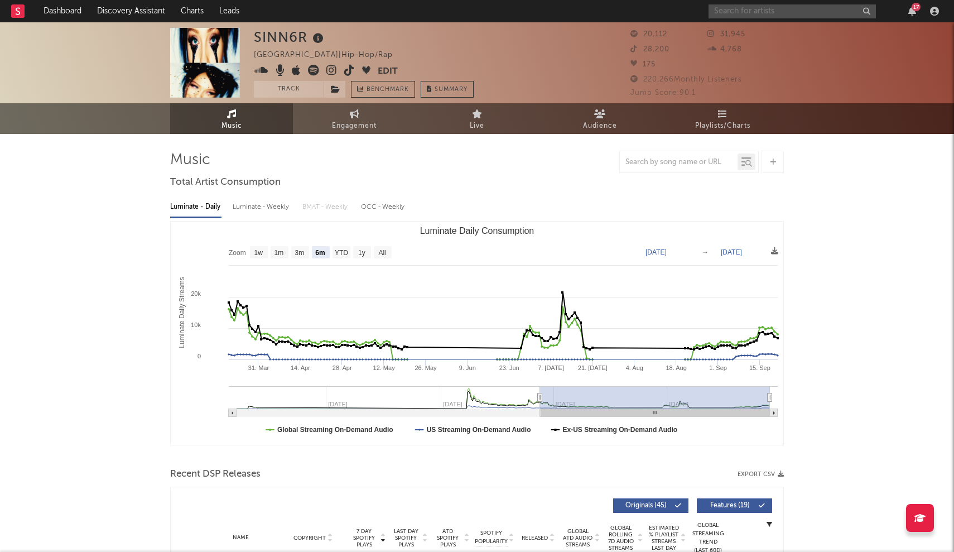
click at [744, 4] on input "text" at bounding box center [792, 11] width 167 height 14
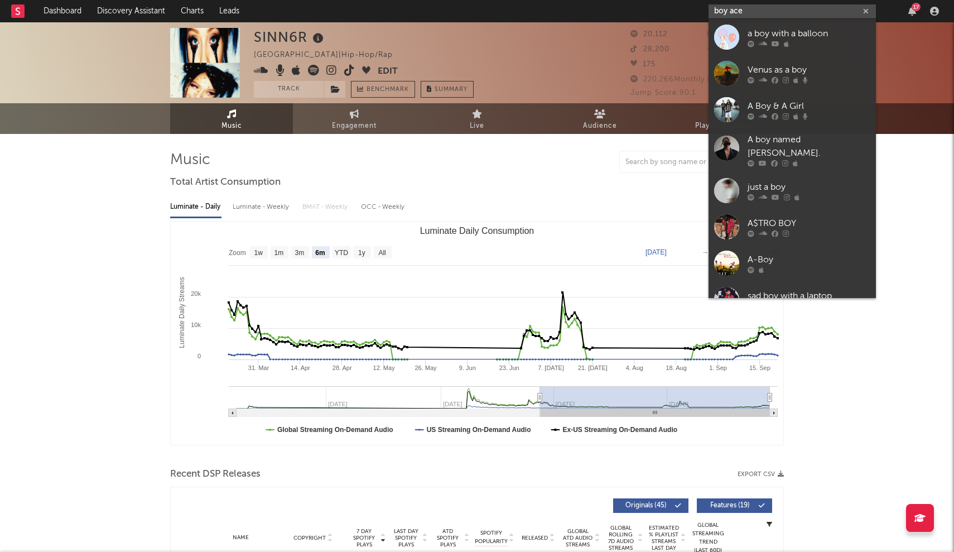
click at [744, 13] on input "boy ace" at bounding box center [792, 11] width 167 height 14
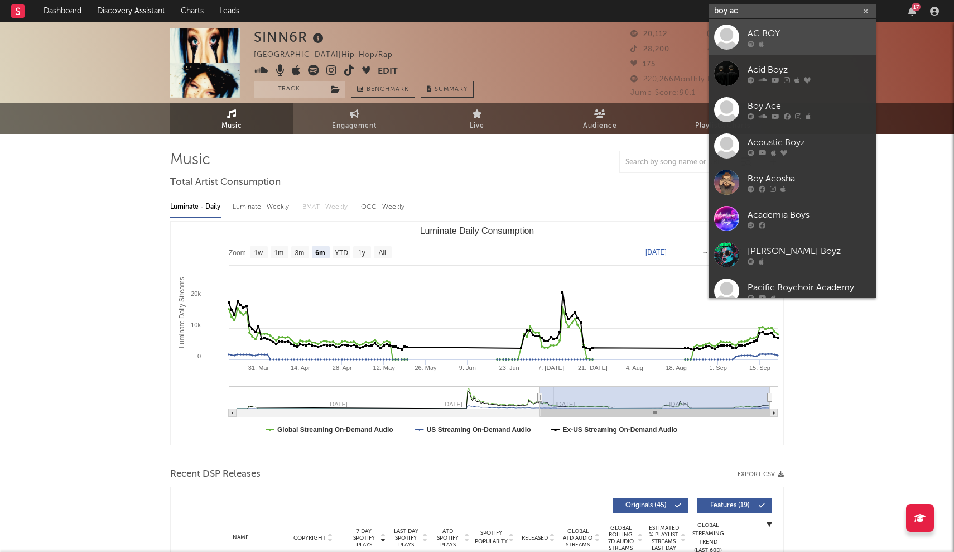
type input "boy ace"
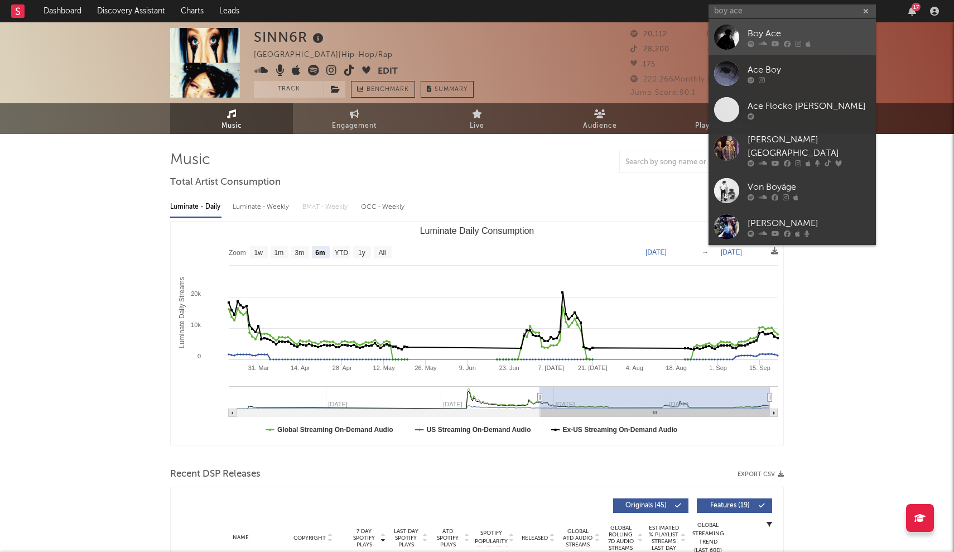
click at [744, 26] on link "Boy Ace" at bounding box center [792, 37] width 167 height 36
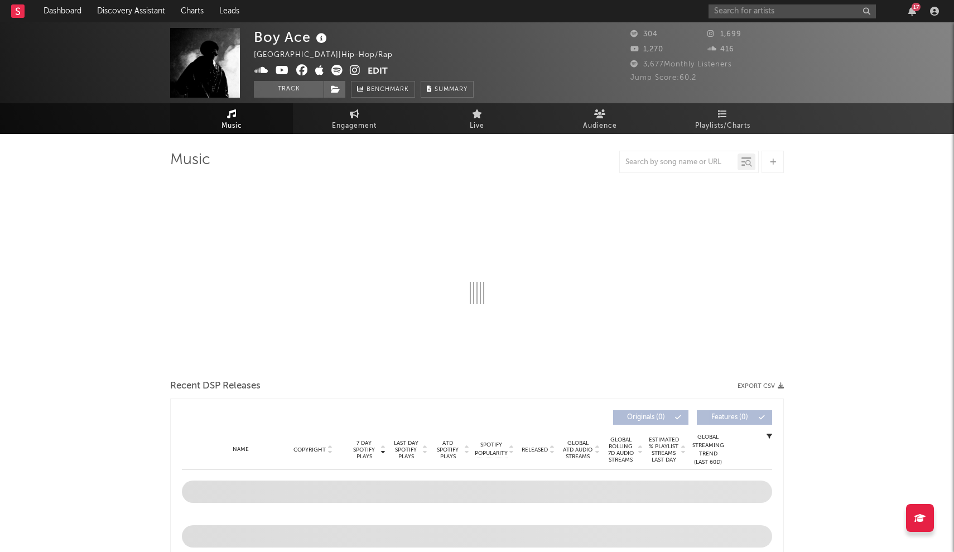
select select "6m"
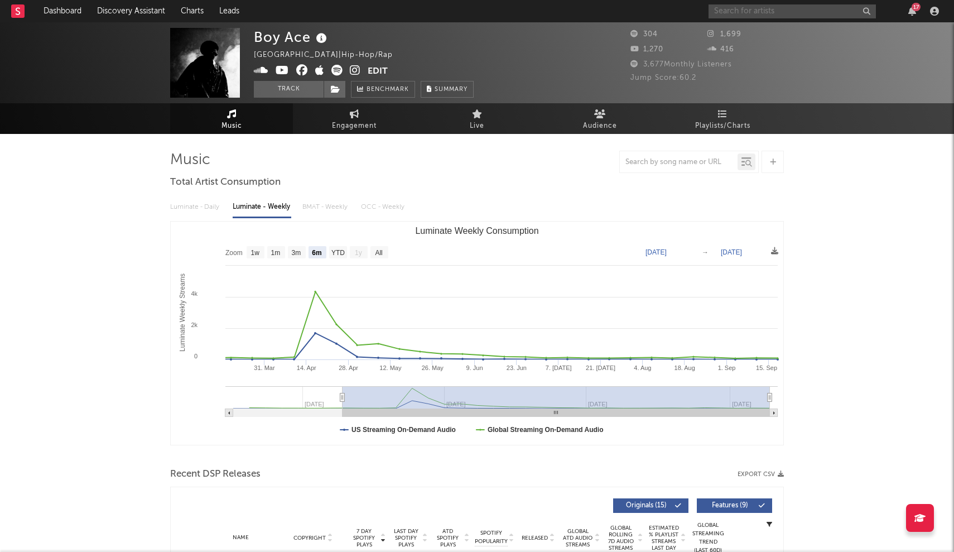
click at [759, 9] on input "text" at bounding box center [792, 11] width 167 height 14
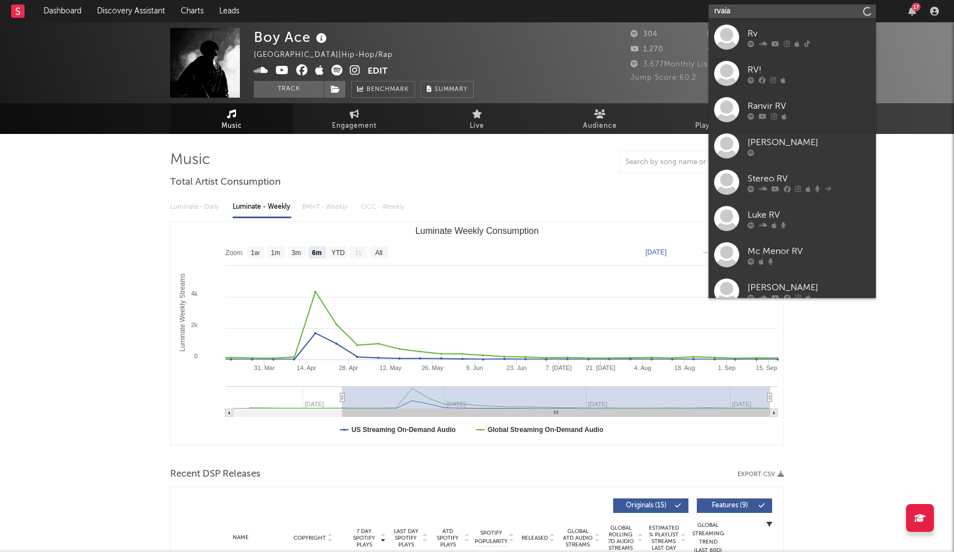
type input "rvaia"
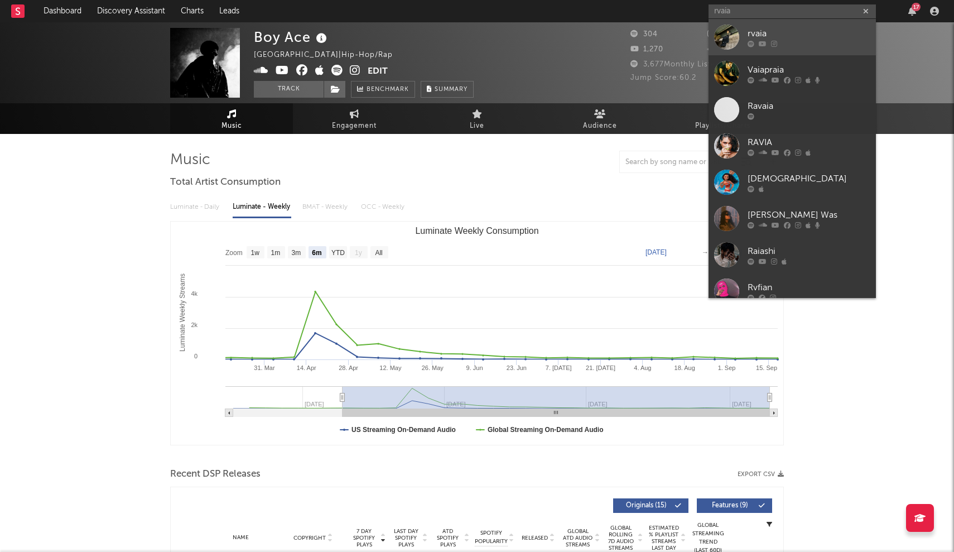
click at [731, 31] on div at bounding box center [726, 37] width 25 height 25
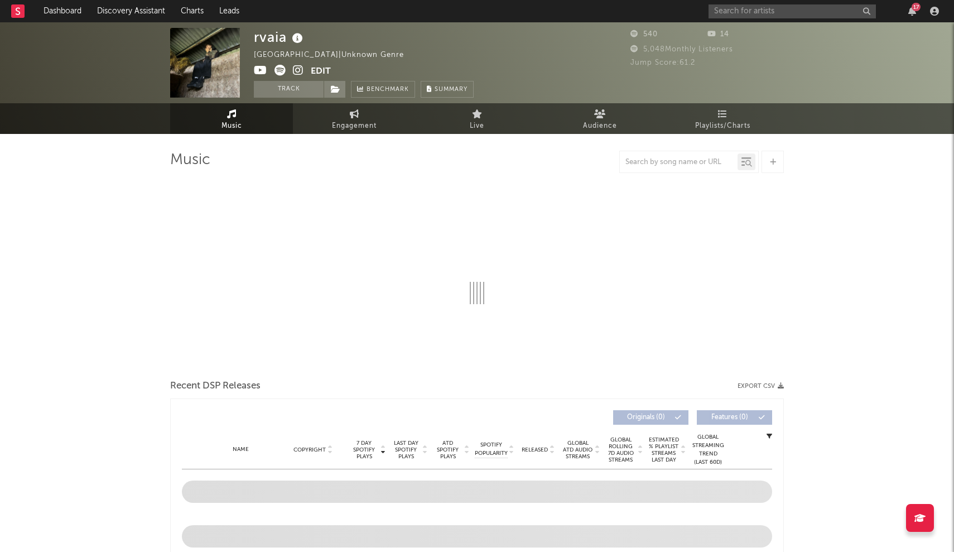
select select "6m"
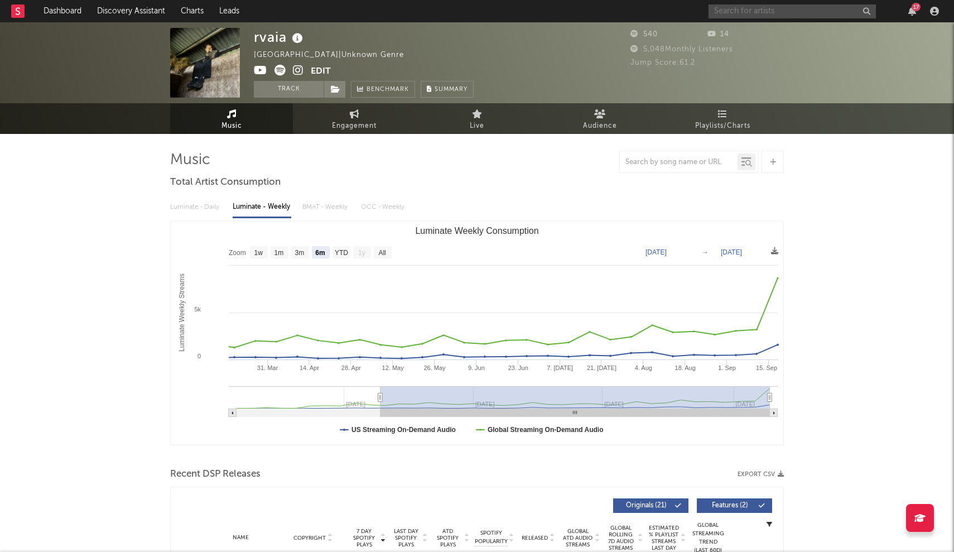
click at [766, 11] on input "text" at bounding box center [792, 11] width 167 height 14
type input "s"
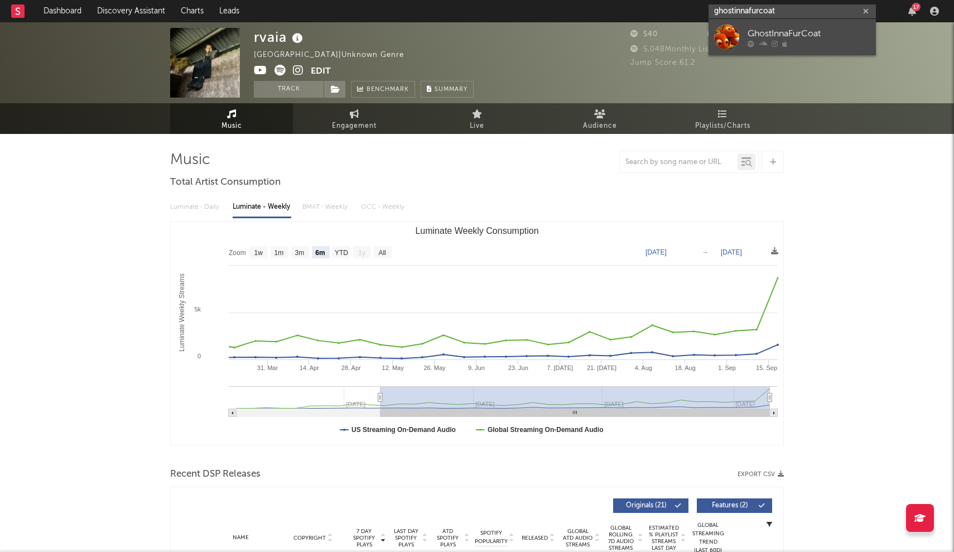
type input "ghostinnafurcoat"
click at [749, 23] on link "GhostInnaFurCoat" at bounding box center [792, 37] width 167 height 36
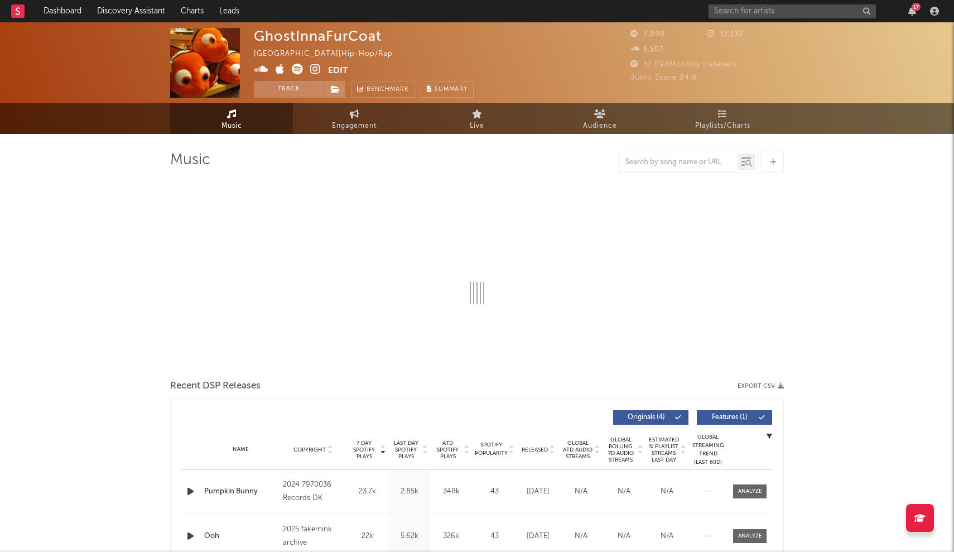
select select "1w"
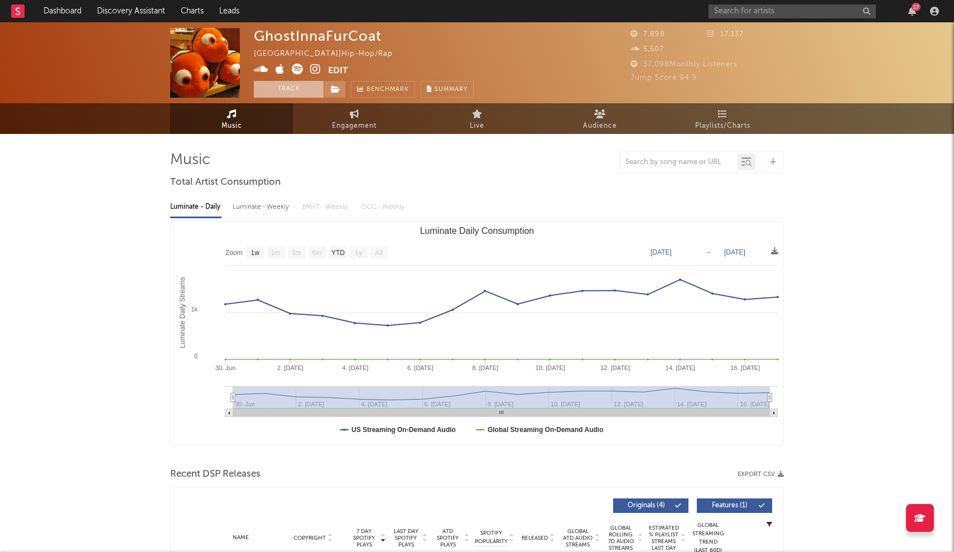
click at [279, 89] on button "Track" at bounding box center [289, 89] width 70 height 17
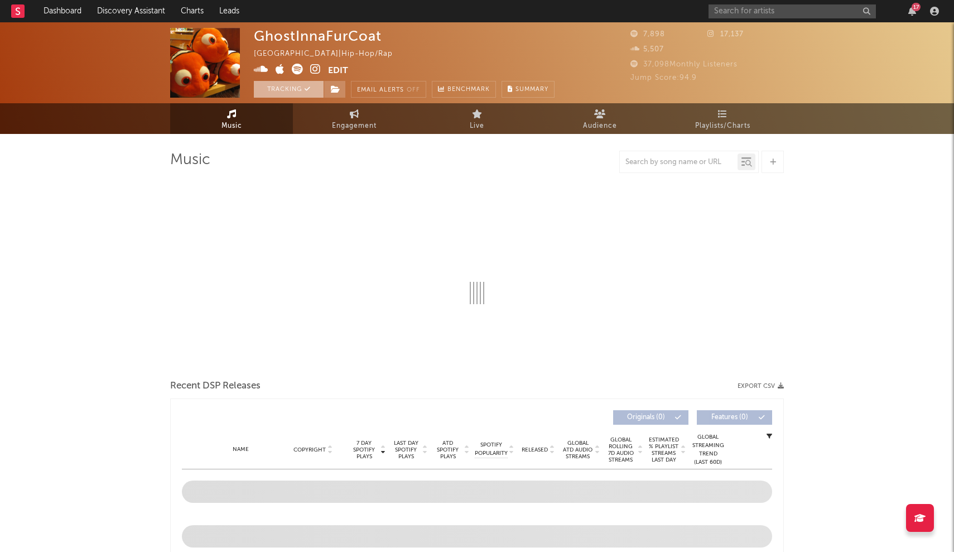
select select "1w"
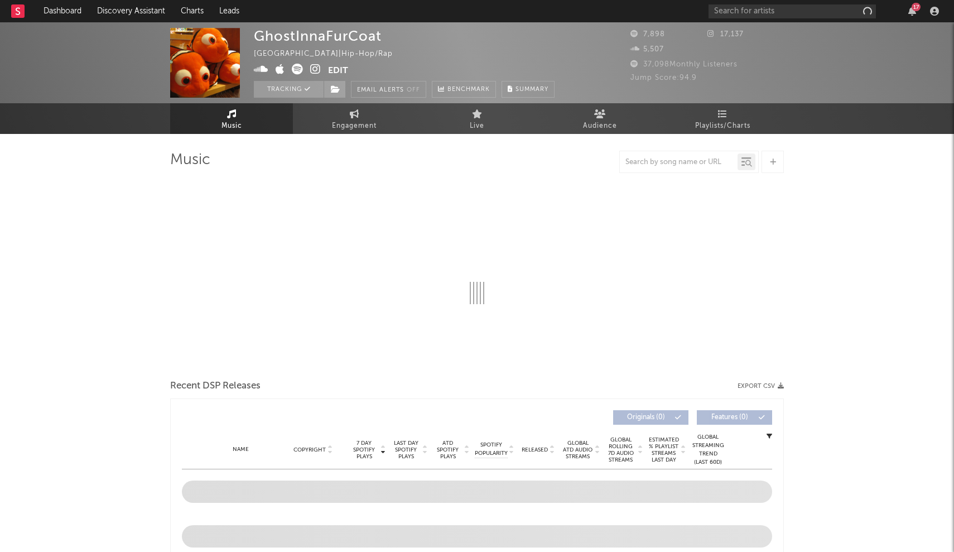
select select "1w"
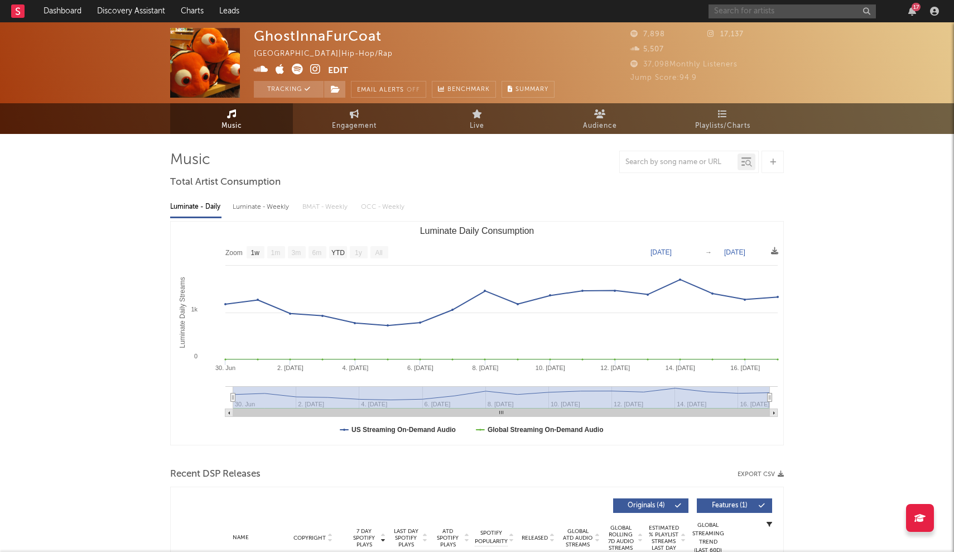
click at [786, 10] on input "text" at bounding box center [792, 11] width 167 height 14
click at [741, 13] on input "DA" at bounding box center [792, 11] width 167 height 14
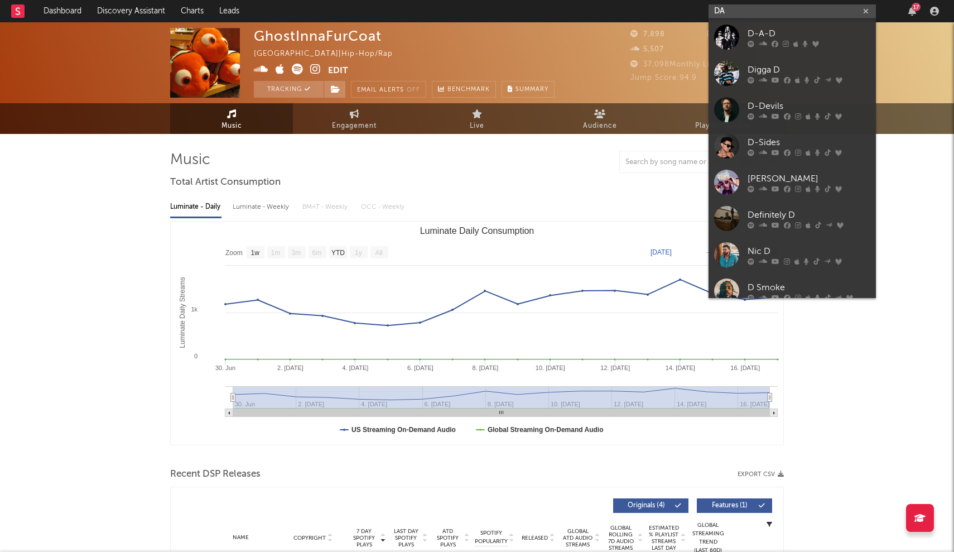
click at [732, 12] on input "DA" at bounding box center [792, 11] width 167 height 14
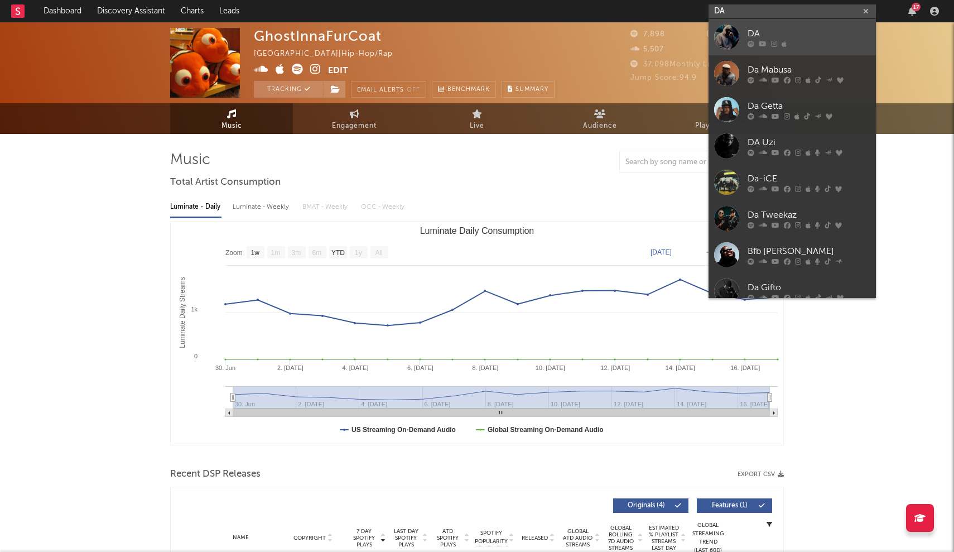
type input "DA"
click at [723, 26] on div at bounding box center [726, 37] width 25 height 25
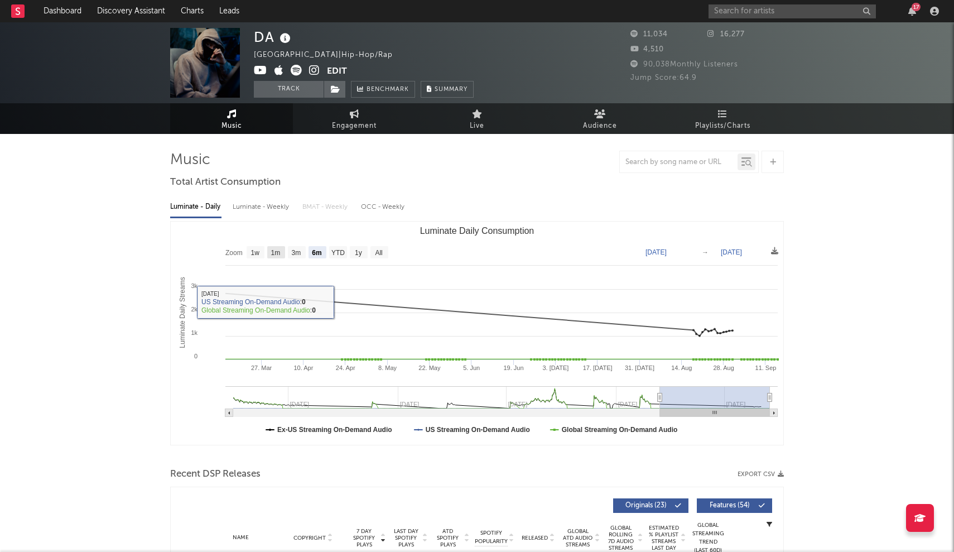
click at [259, 249] on text "1w" at bounding box center [255, 253] width 9 height 8
select select "1w"
type input "2023-09-09"
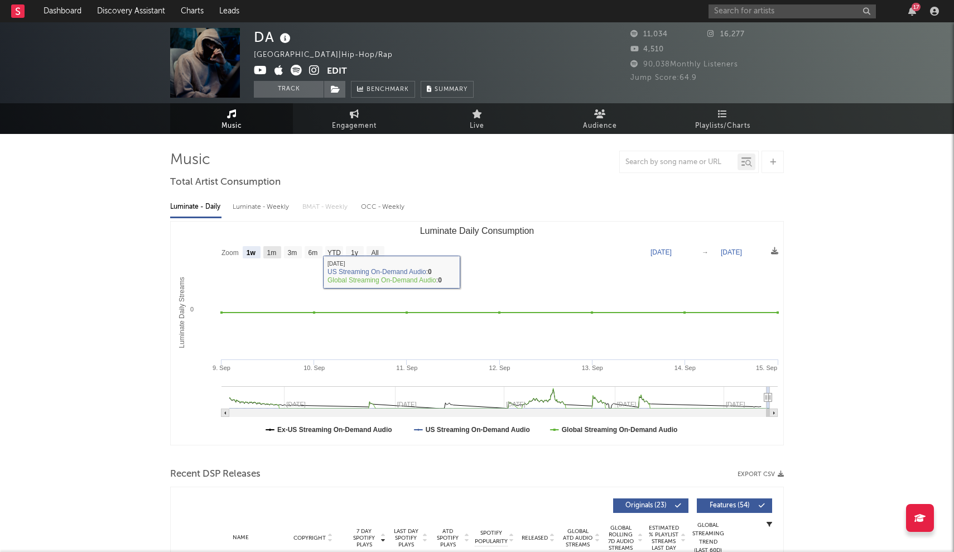
click at [275, 251] on text "1m" at bounding box center [271, 253] width 9 height 8
select select "1m"
type input "2023-08-15"
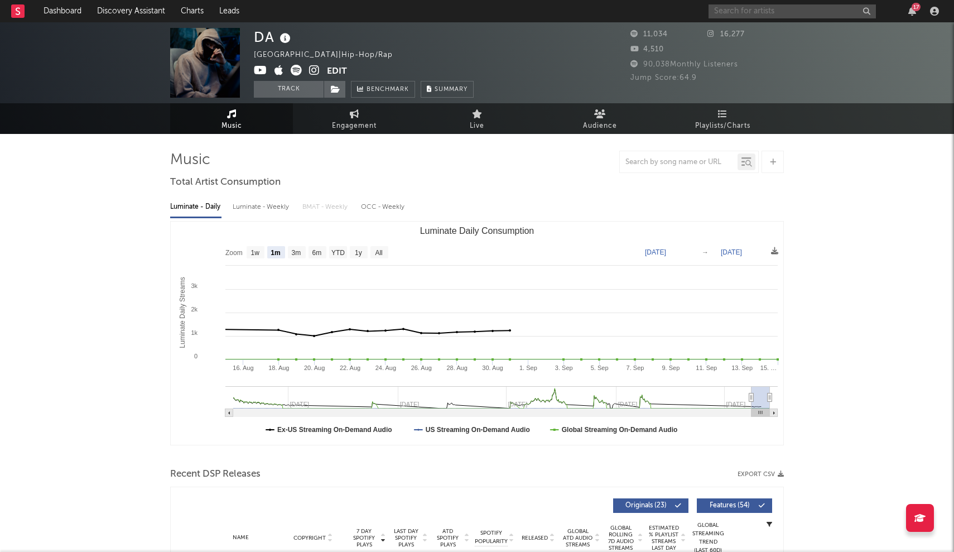
click at [748, 13] on input "text" at bounding box center [792, 11] width 167 height 14
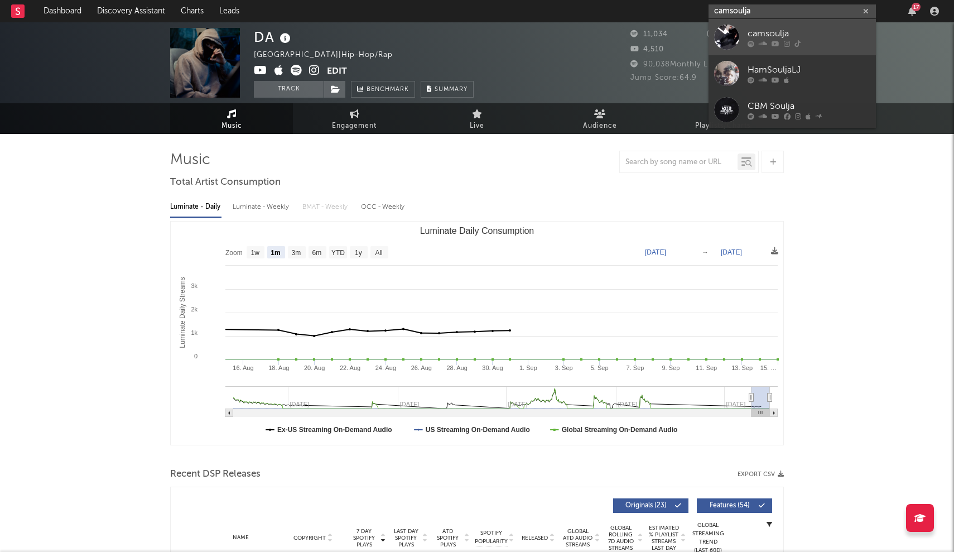
type input "camsoulja"
click at [738, 37] on div at bounding box center [726, 37] width 25 height 25
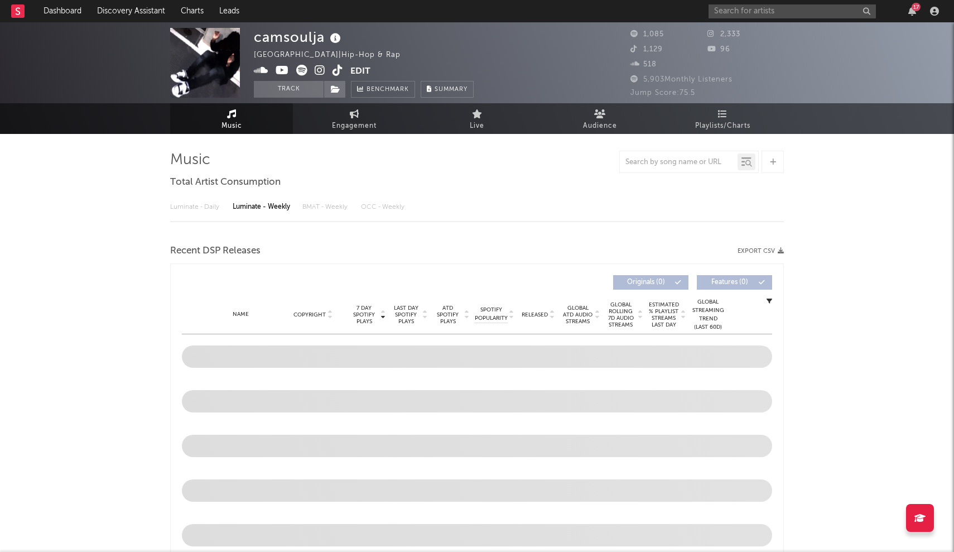
select select "6m"
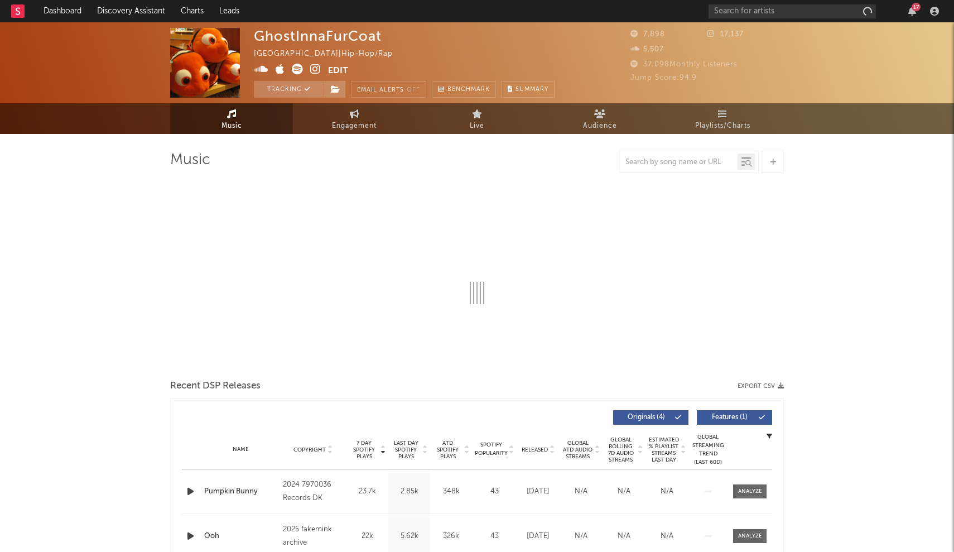
select select "1w"
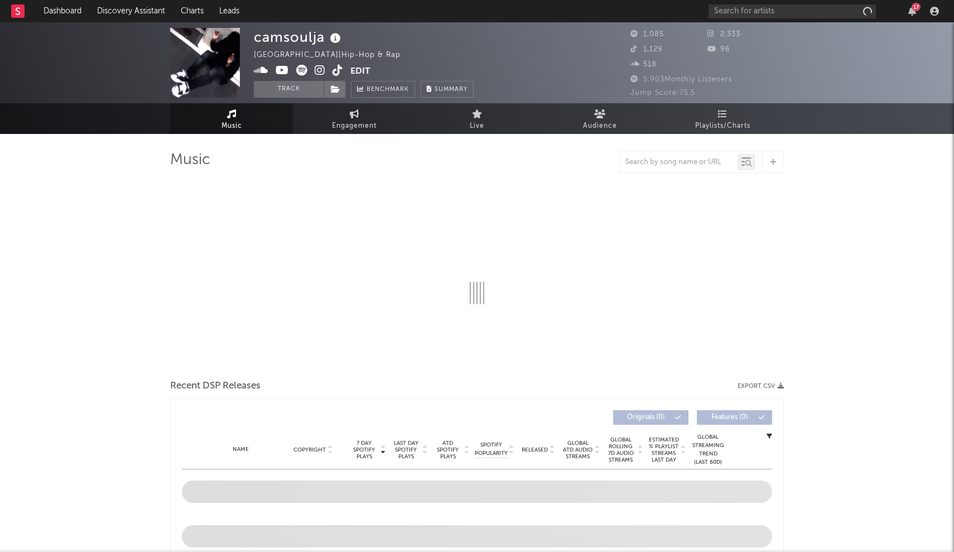
select select "6m"
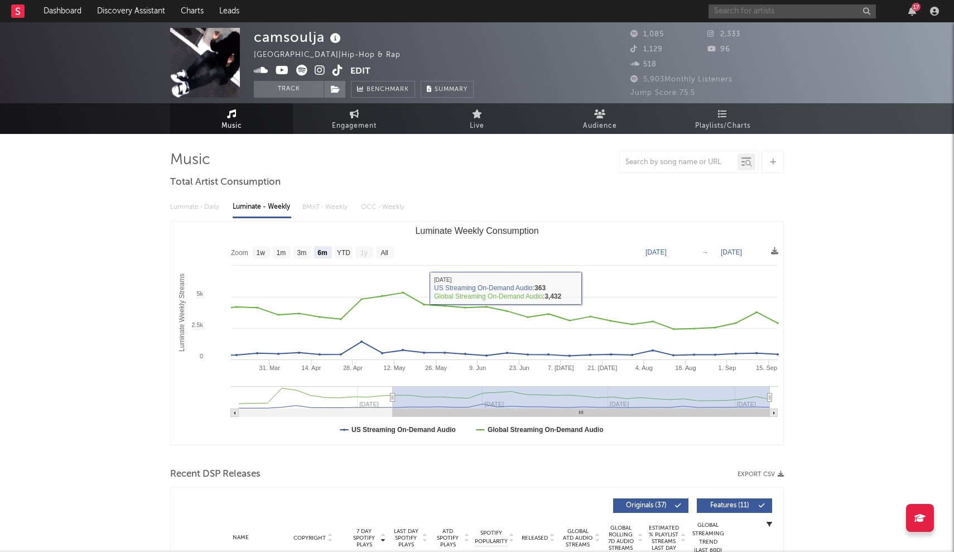
click at [733, 17] on input "text" at bounding box center [792, 11] width 167 height 14
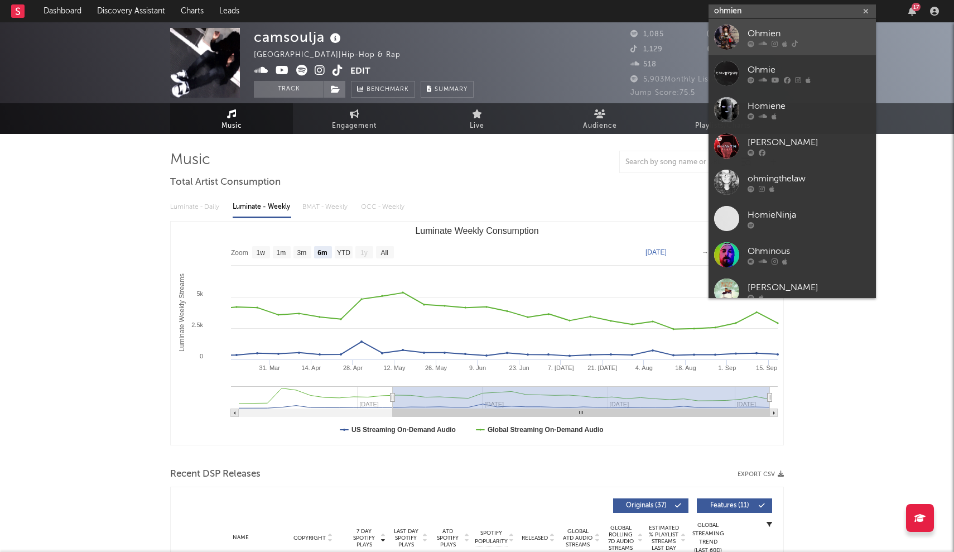
type input "ohmien"
click at [728, 28] on div at bounding box center [726, 37] width 25 height 25
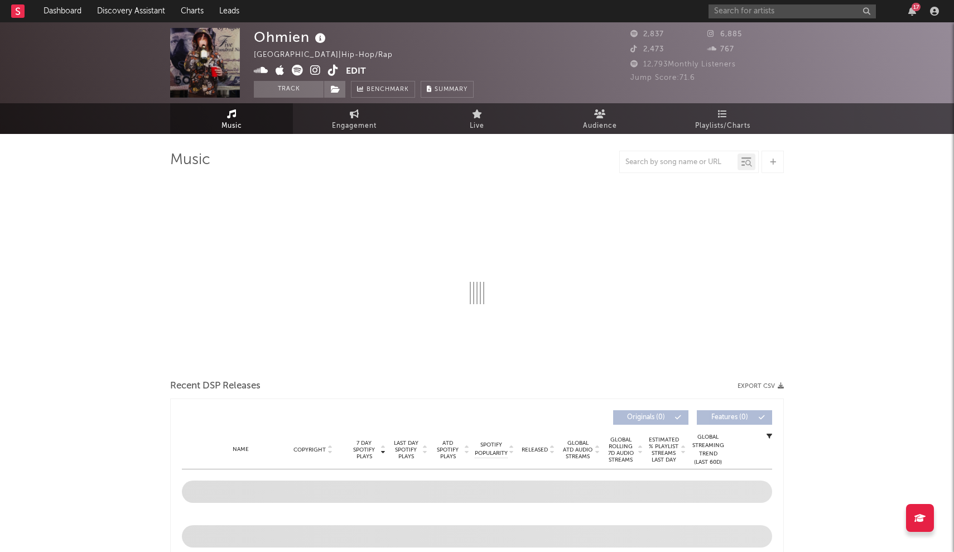
select select "6m"
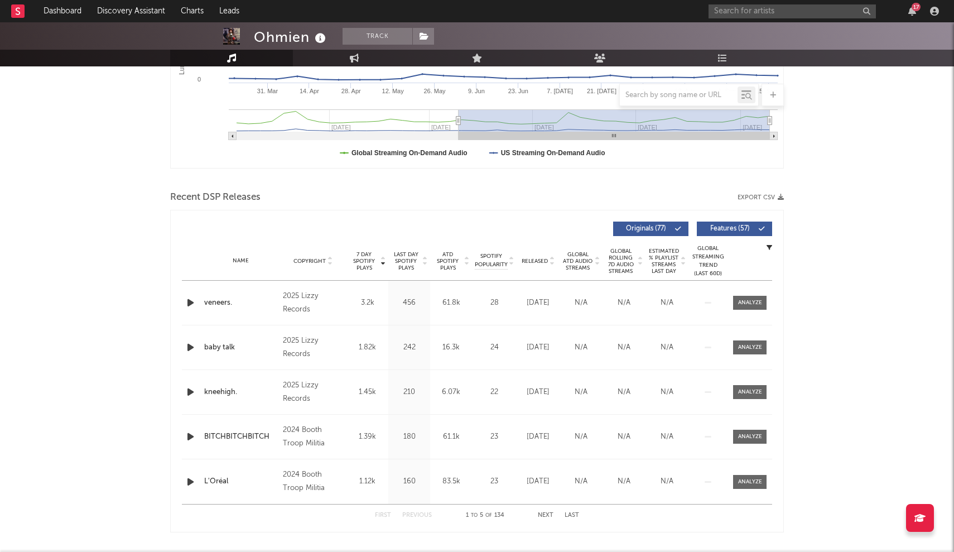
scroll to position [271, 0]
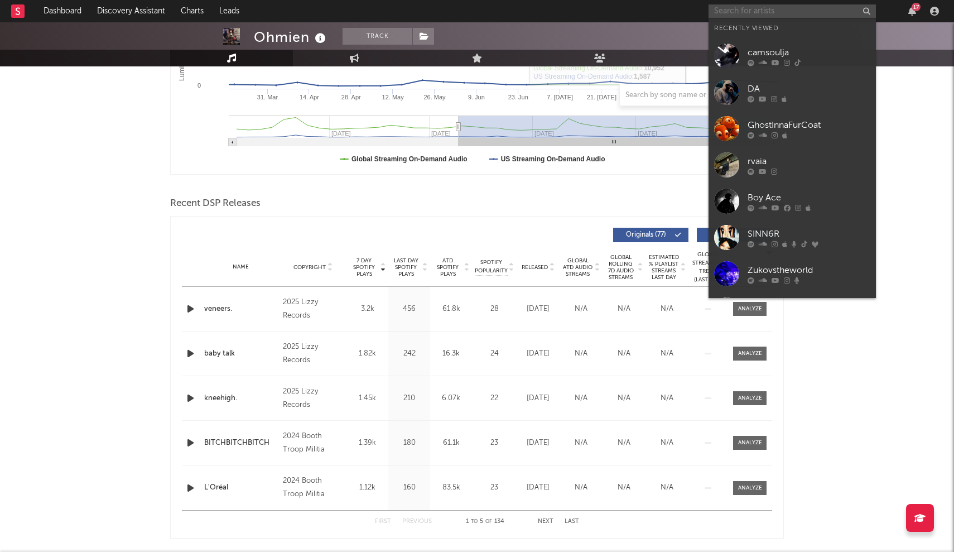
click at [744, 11] on input "text" at bounding box center [792, 11] width 167 height 14
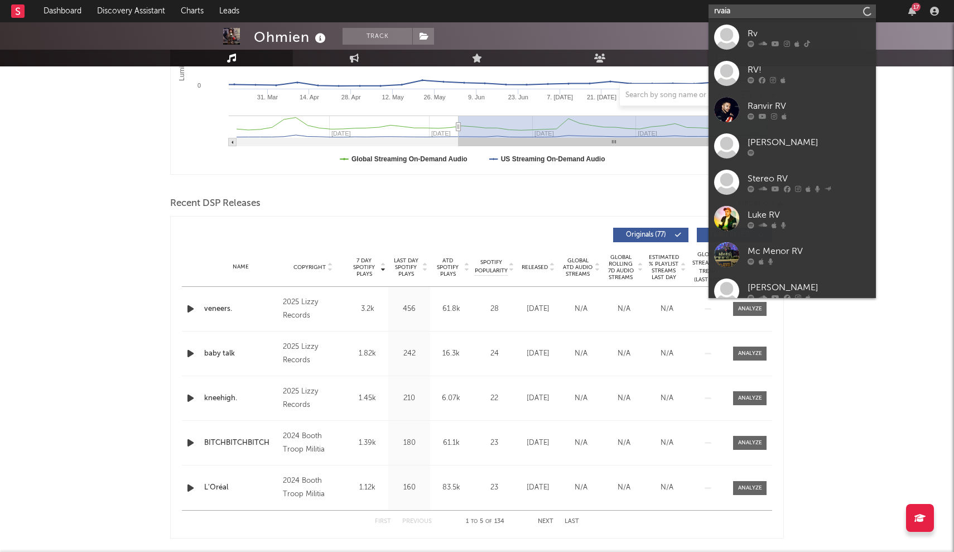
type input "rvaia"
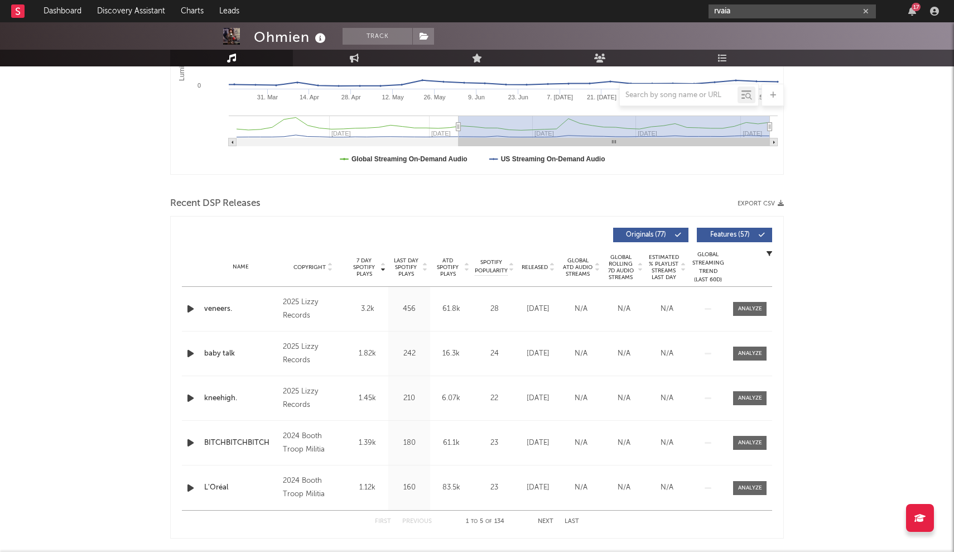
click at [755, 9] on input "rvaia" at bounding box center [792, 11] width 167 height 14
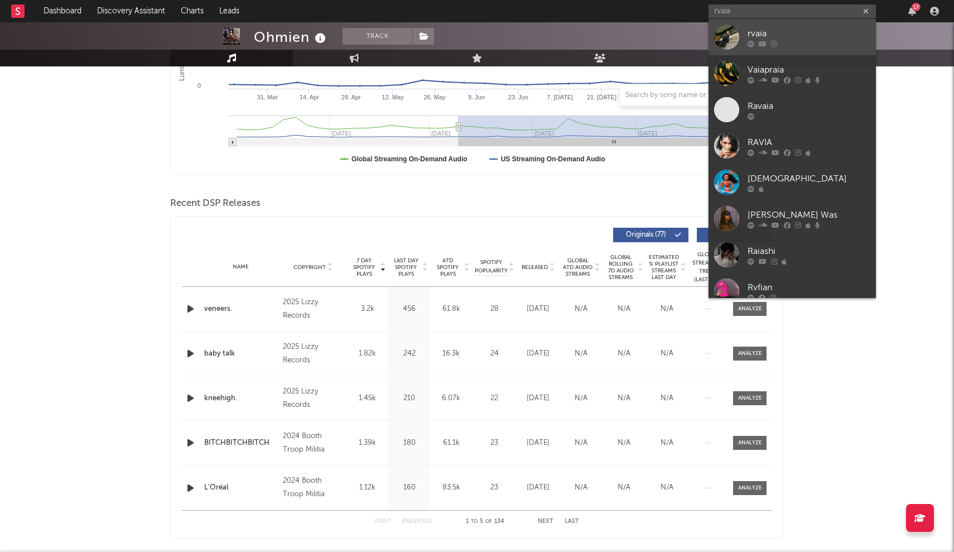
click at [740, 45] on link "rvaia" at bounding box center [792, 37] width 167 height 36
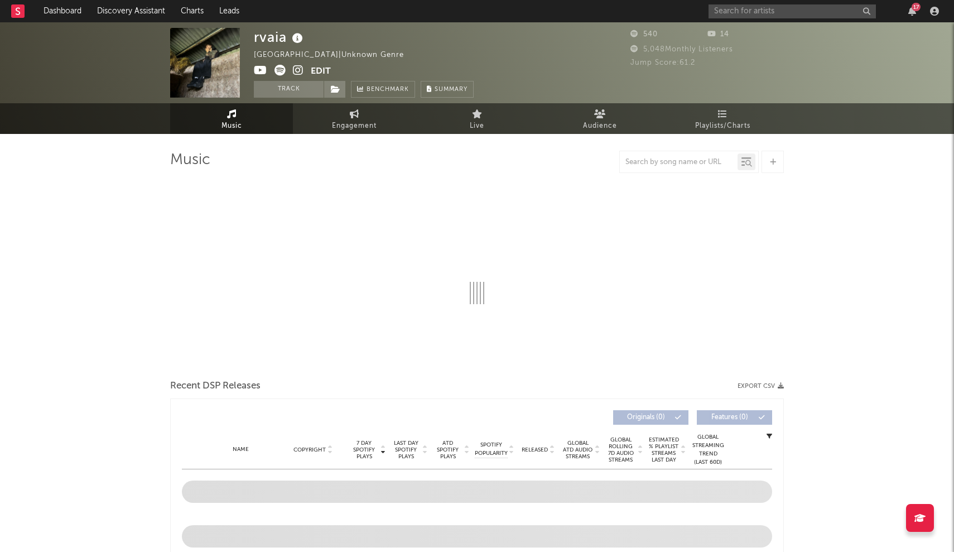
select select "6m"
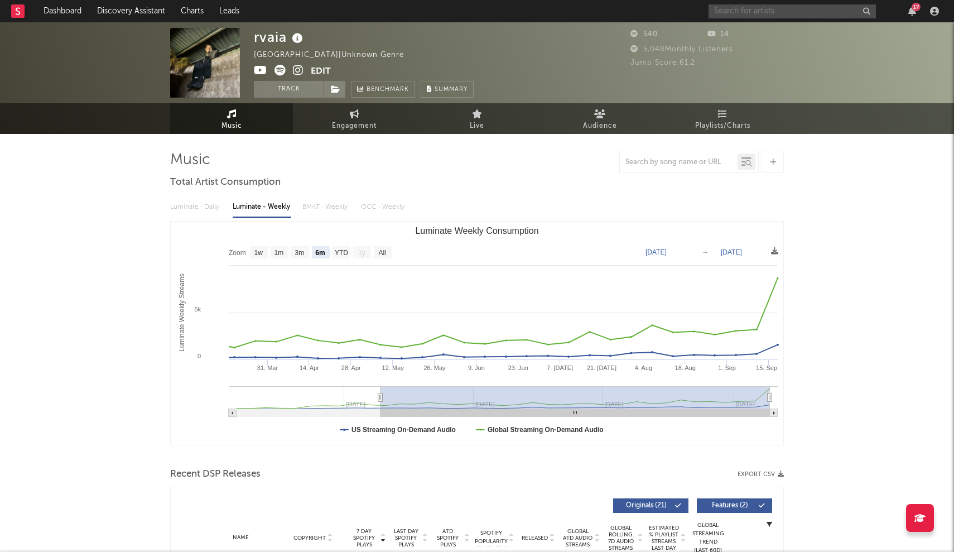
click at [746, 14] on input "text" at bounding box center [792, 11] width 167 height 14
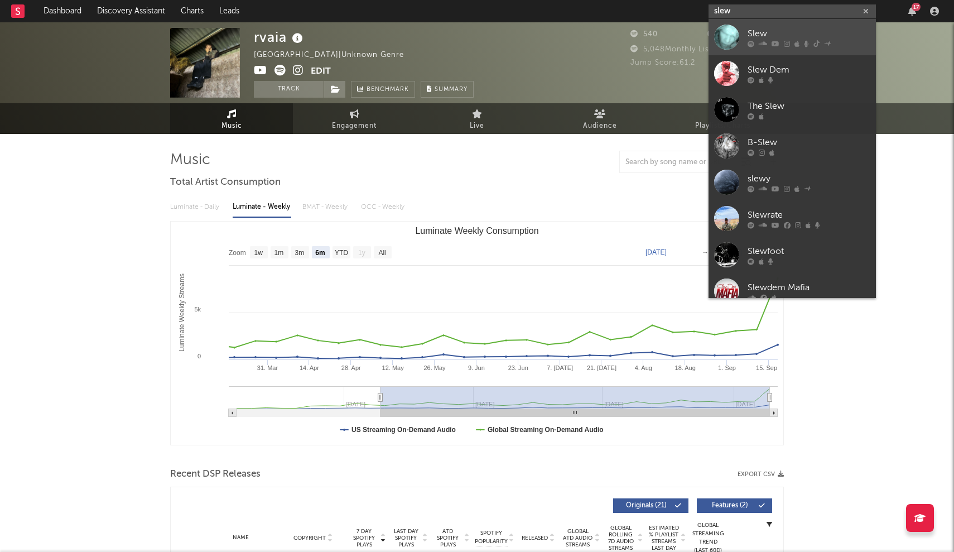
type input "slew"
click at [727, 43] on div at bounding box center [726, 37] width 25 height 25
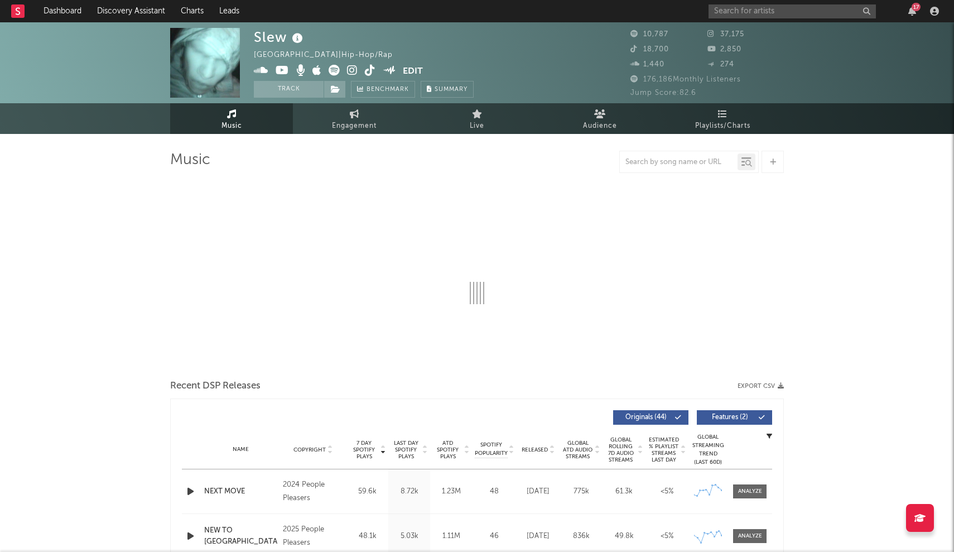
select select "6m"
